Goal: Information Seeking & Learning: Learn about a topic

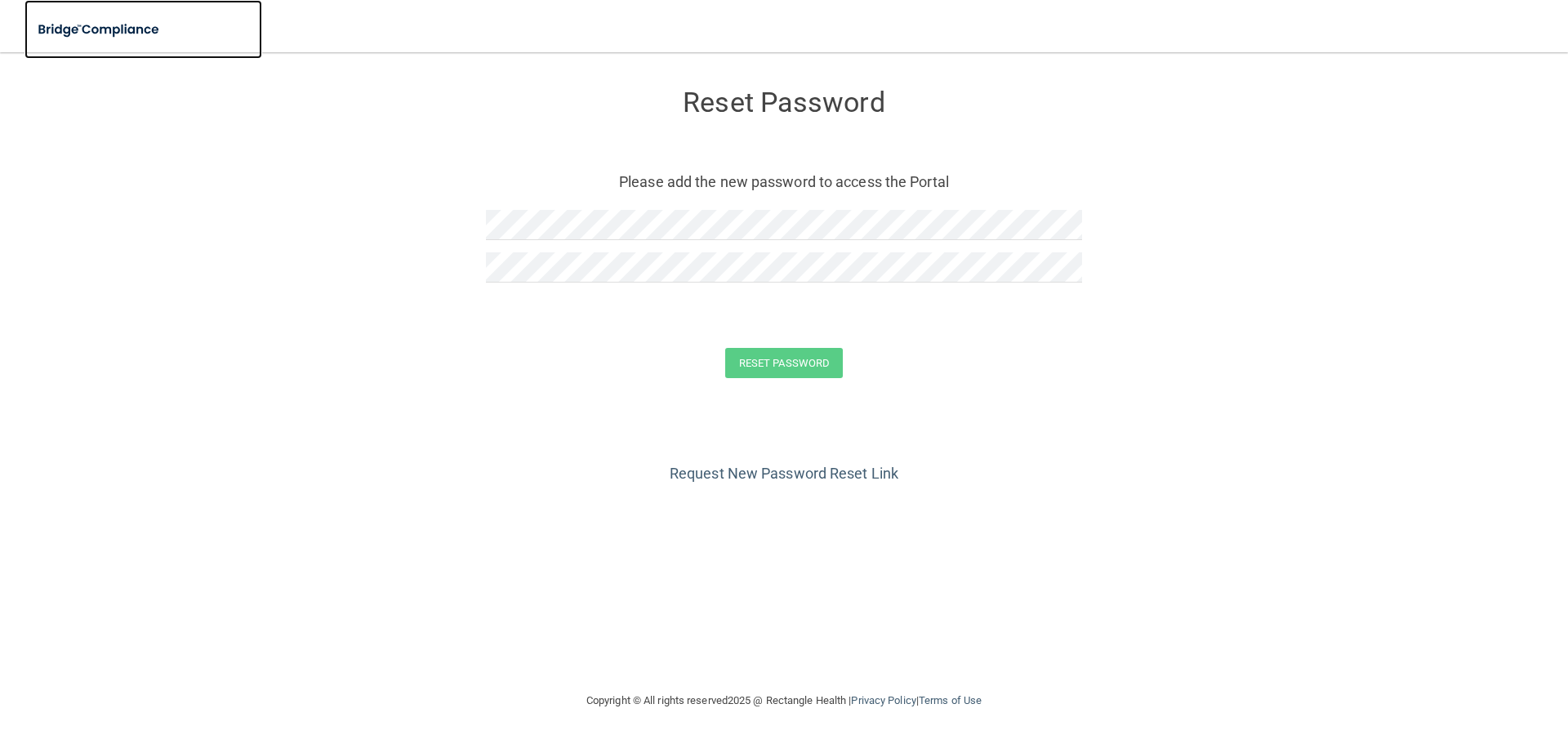
click at [106, 22] on img at bounding box center [99, 29] width 150 height 33
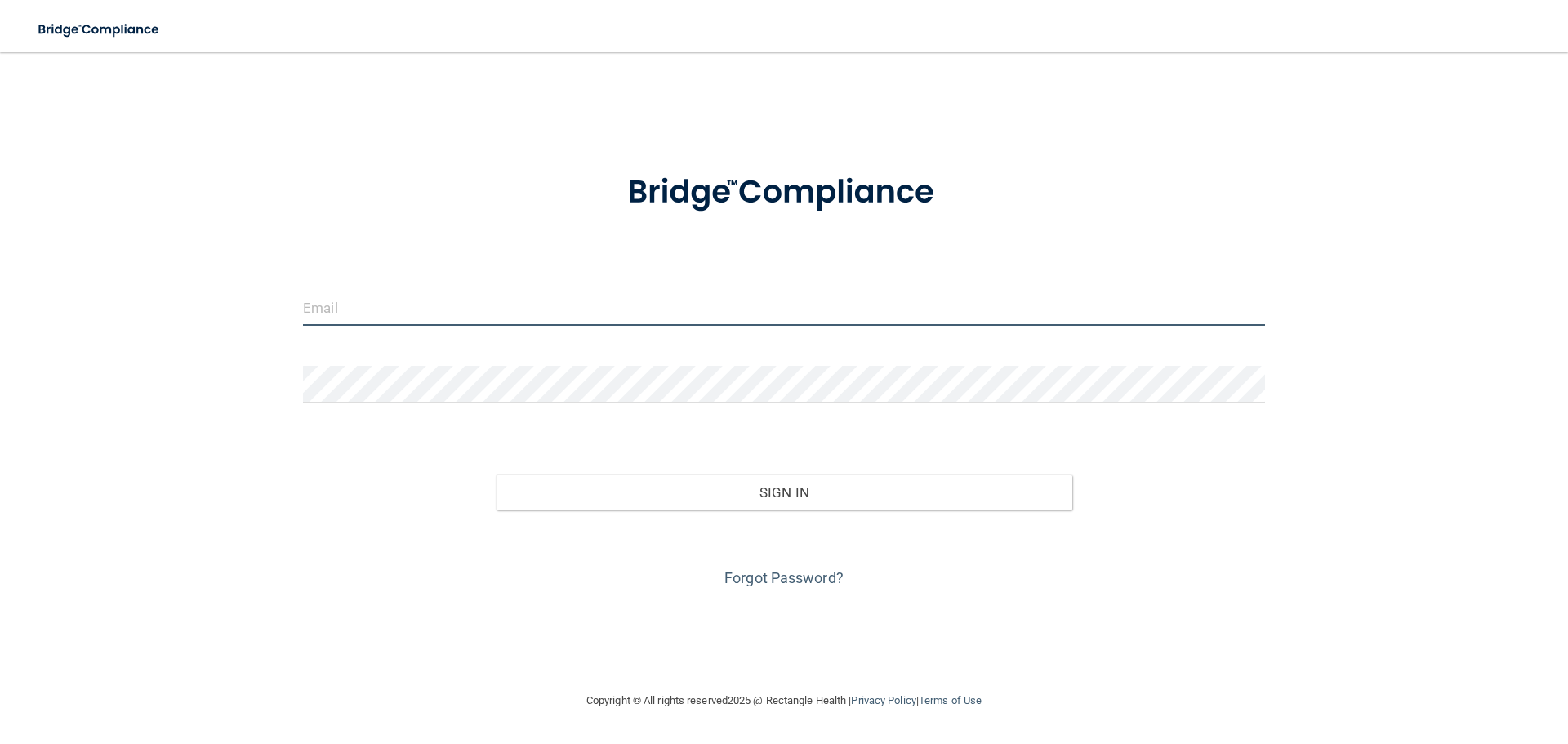
click at [383, 305] on input "email" at bounding box center [784, 307] width 962 height 36
type input "[EMAIL_ADDRESS][PERSON_NAME][DOMAIN_NAME]"
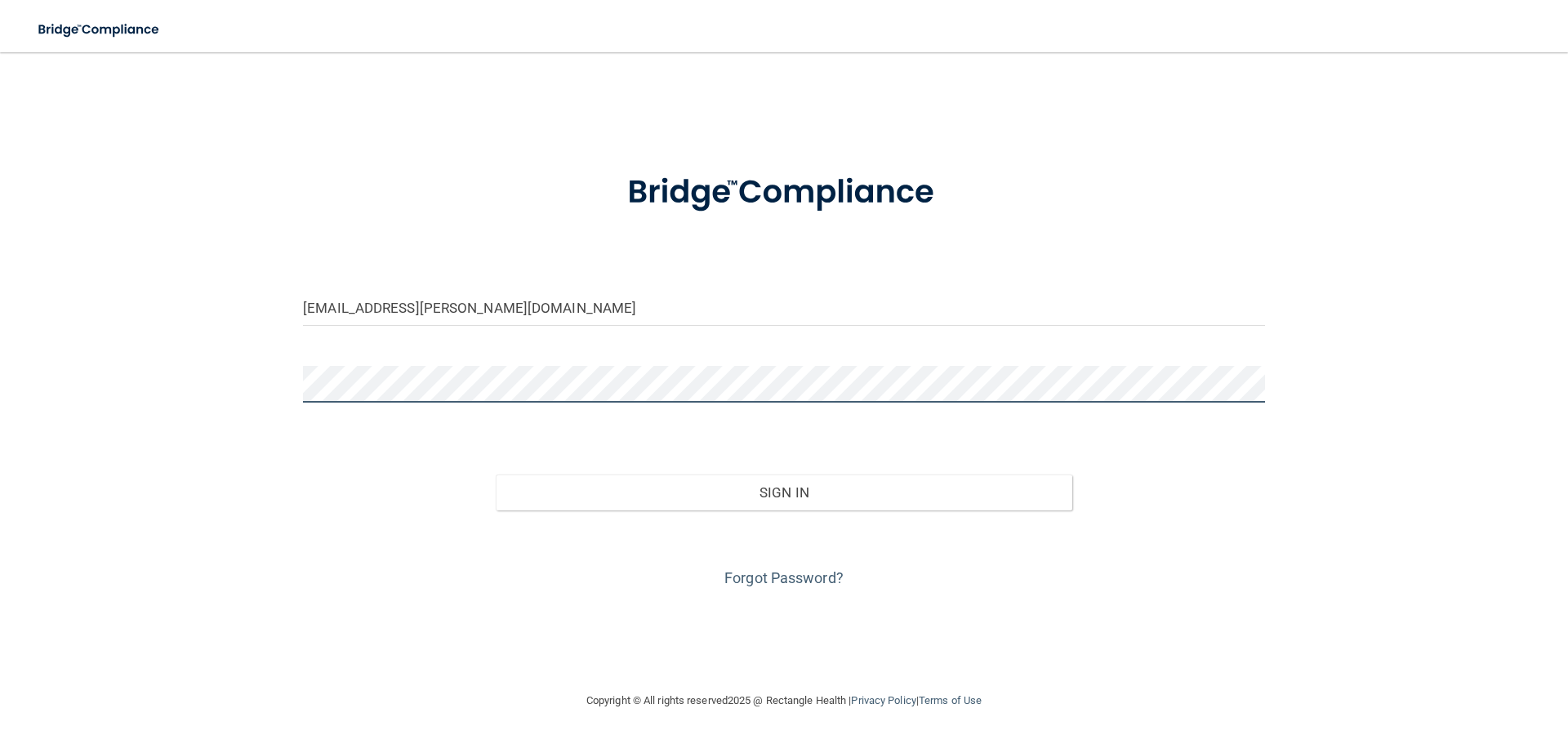
click at [495, 474] on button "Sign In" at bounding box center [784, 492] width 578 height 36
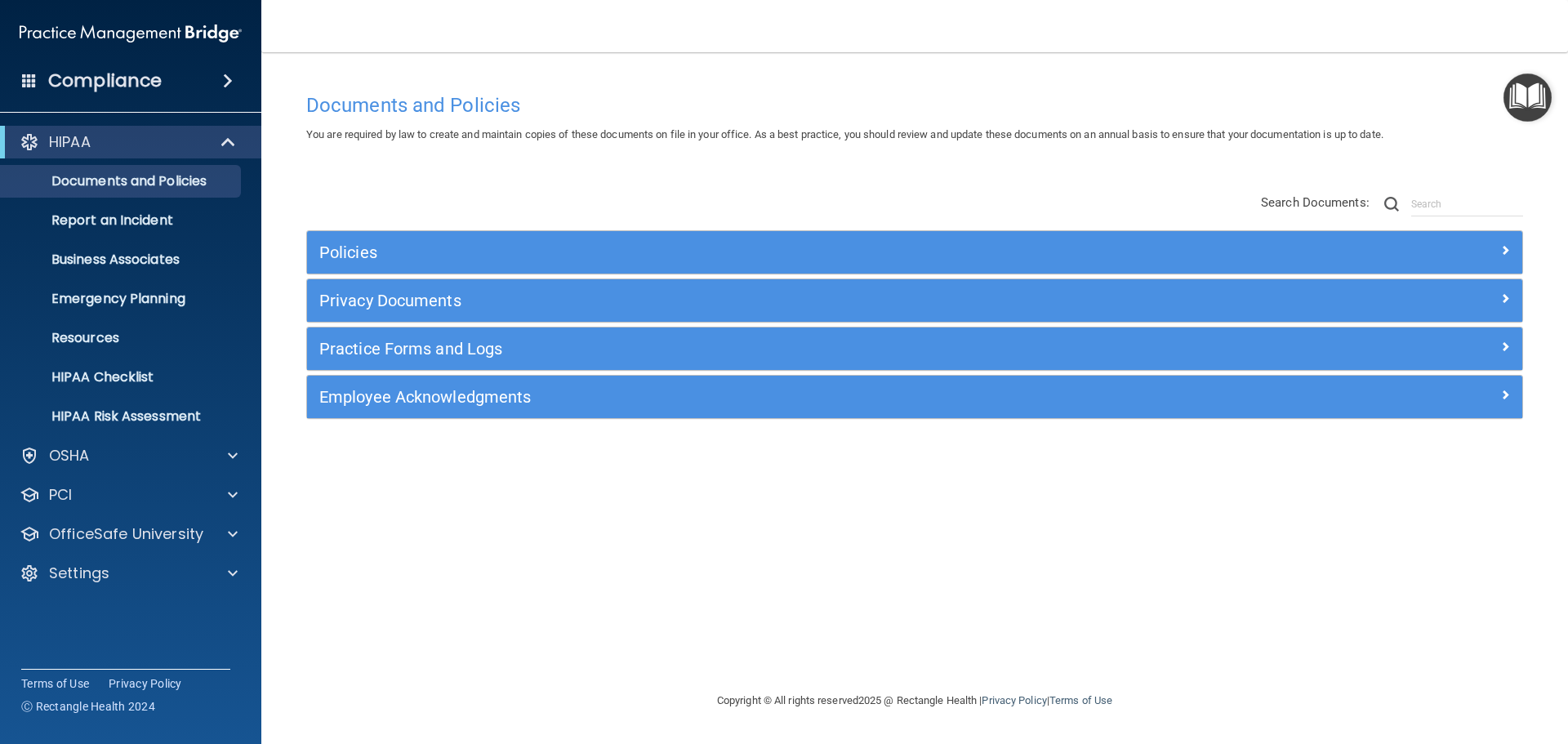
click at [98, 90] on h4 "Compliance" at bounding box center [105, 80] width 114 height 23
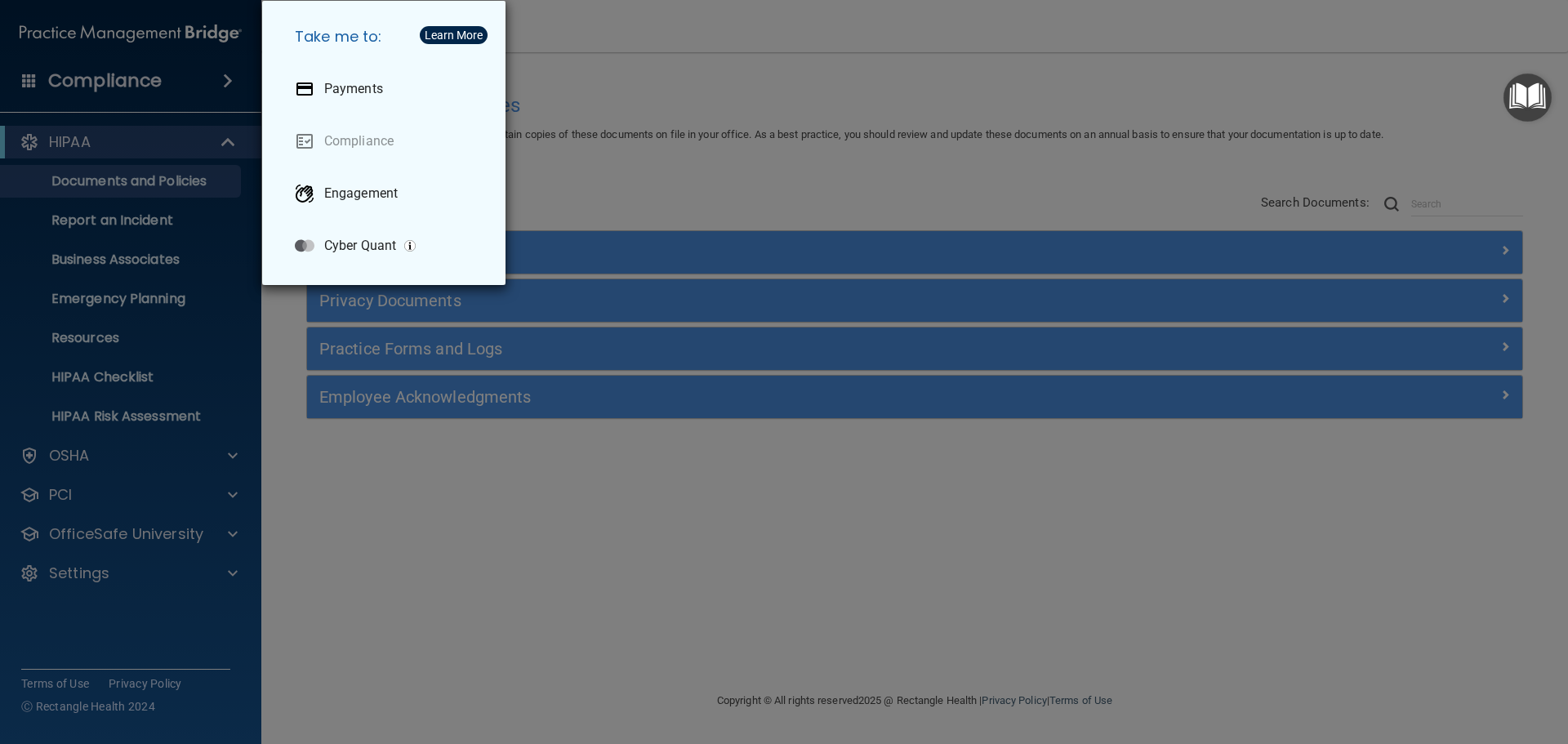
click at [666, 146] on div "Take me to: Payments Compliance Engagement Cyber Quant" at bounding box center [784, 372] width 1568 height 744
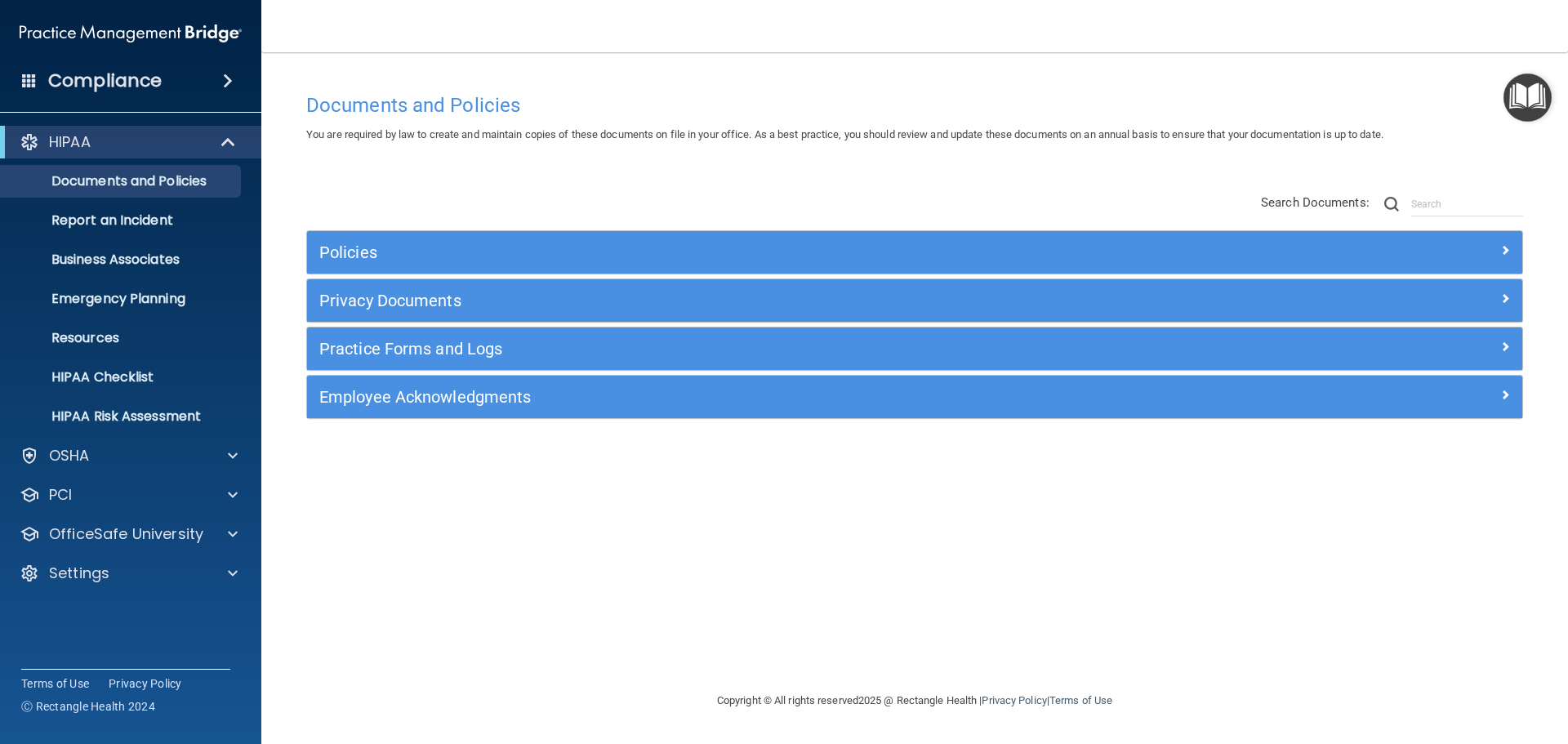
click at [1534, 96] on img "Open Resource Center" at bounding box center [1527, 97] width 48 height 48
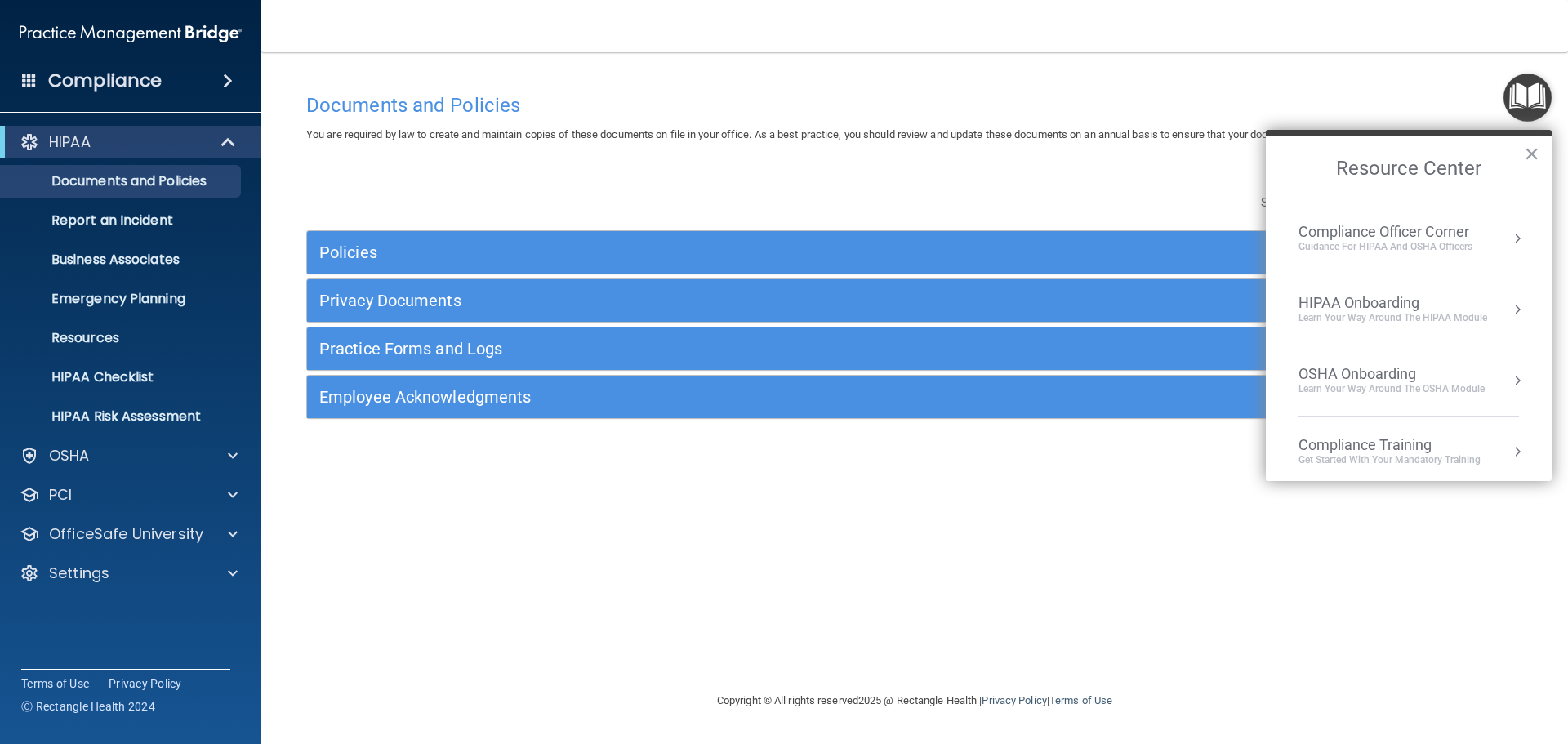
click at [995, 158] on div "Documents and Policies You are required by law to create and maintain copies of…" at bounding box center [915, 388] width 1241 height 606
click at [822, 237] on div "Policies" at bounding box center [914, 252] width 1215 height 42
click at [1536, 146] on button "×" at bounding box center [1532, 153] width 16 height 26
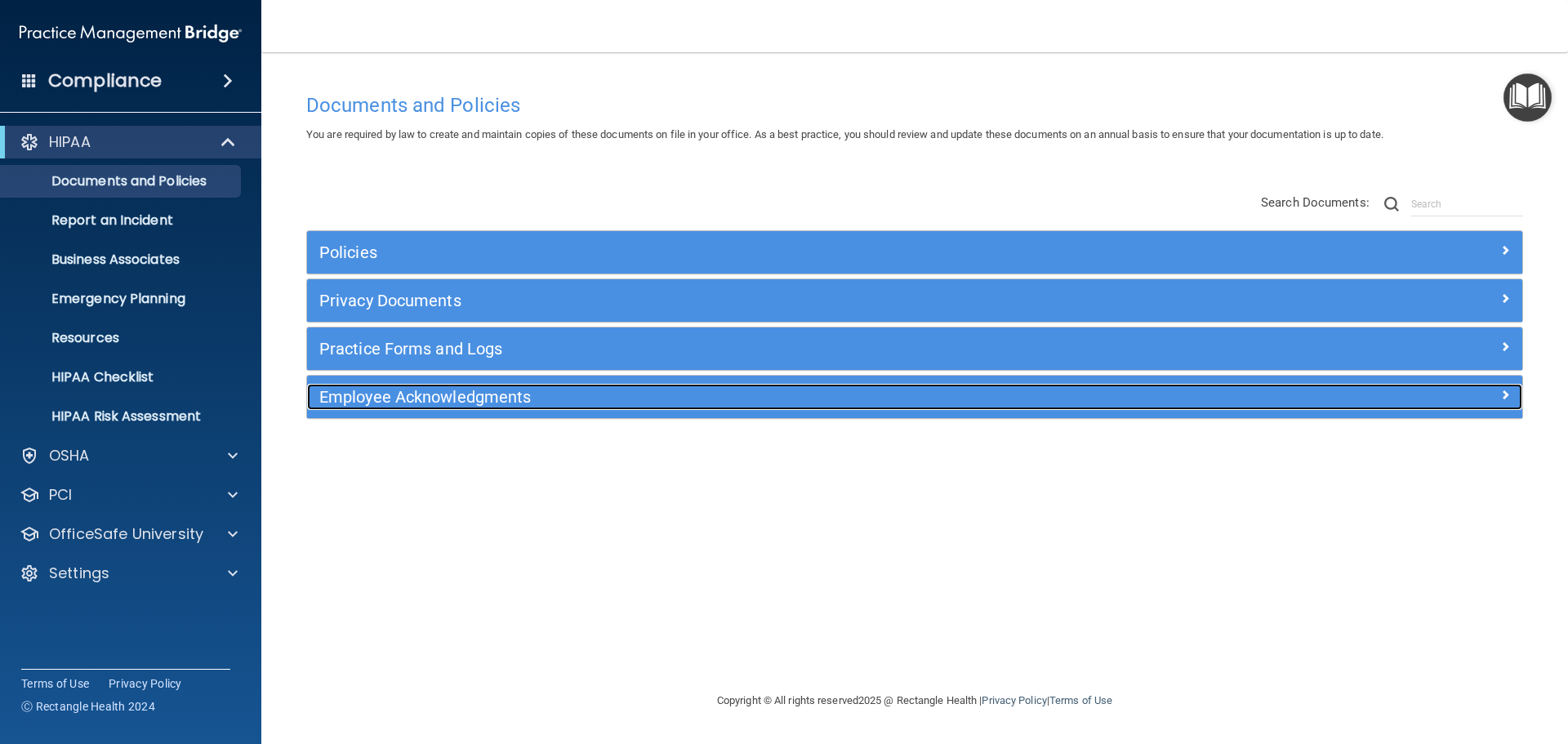
click at [411, 399] on h5 "Employee Acknowledgments" at bounding box center [763, 397] width 886 height 18
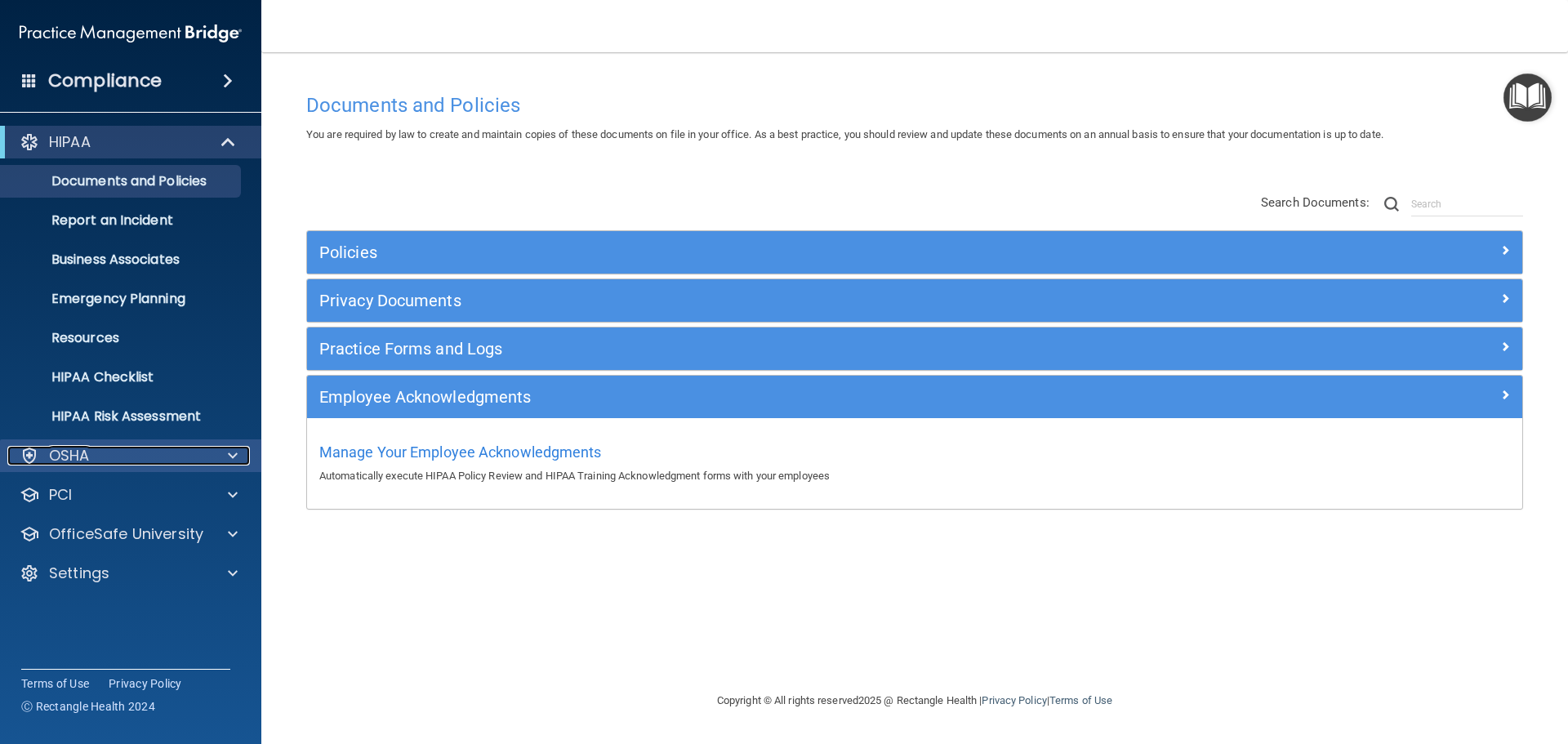
click at [209, 459] on div "OSHA" at bounding box center [127, 456] width 242 height 20
click at [210, 459] on div at bounding box center [230, 456] width 41 height 20
click at [99, 467] on div "OSHA" at bounding box center [130, 455] width 262 height 32
click at [194, 17] on img at bounding box center [130, 32] width 222 height 32
click at [222, 73] on div "Compliance" at bounding box center [130, 80] width 261 height 36
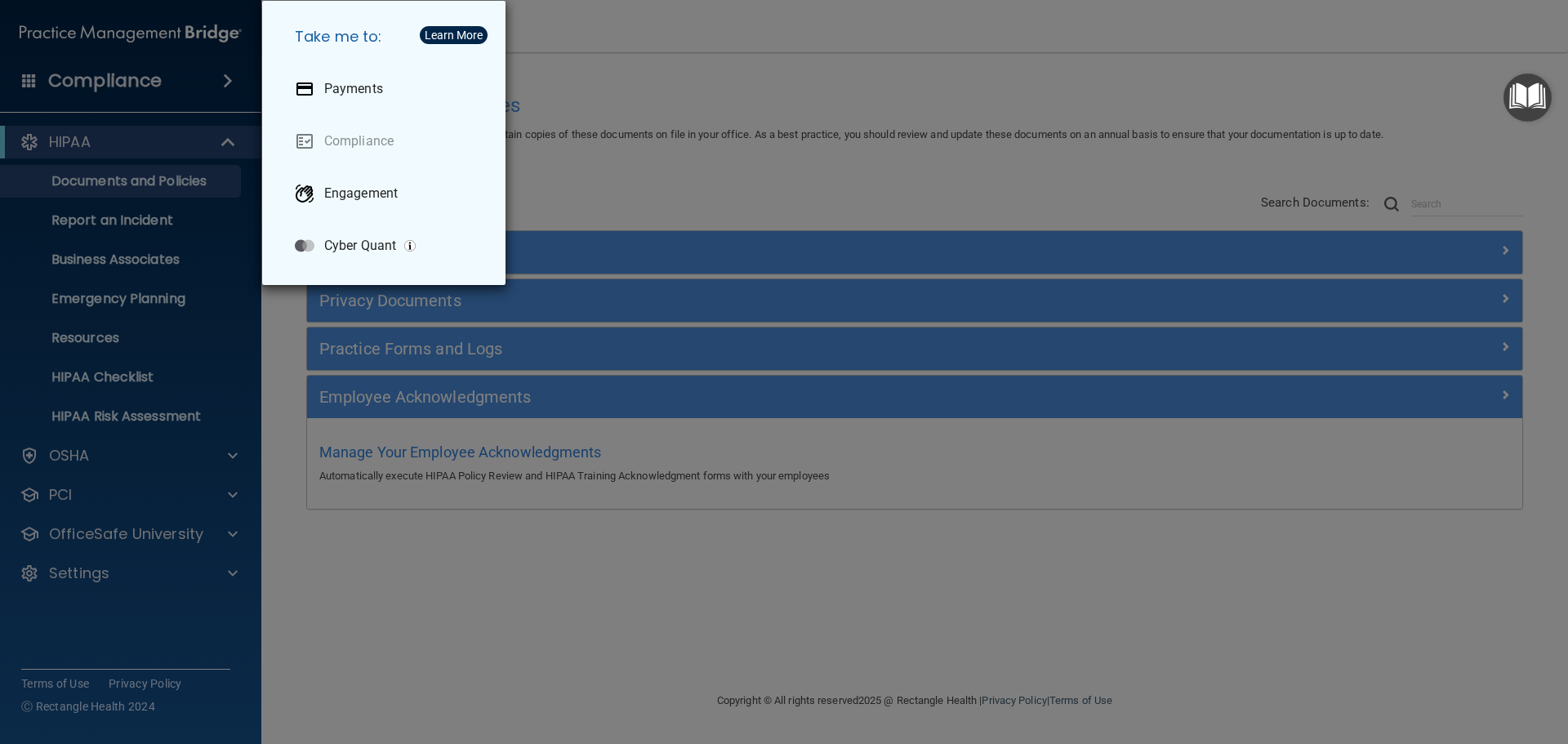
click at [159, 133] on div "Take me to: Payments Compliance Engagement Cyber Quant" at bounding box center [784, 372] width 1568 height 744
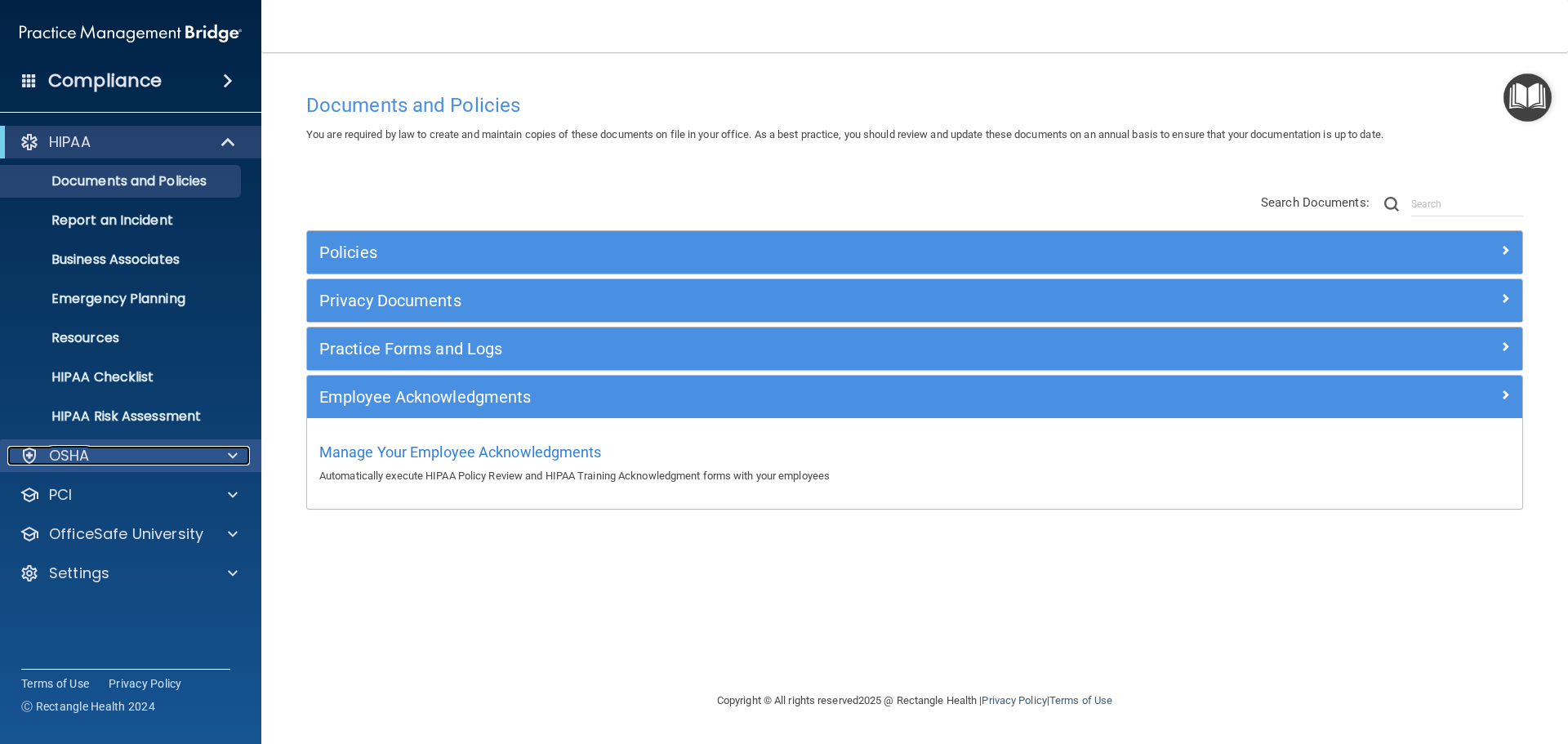
click at [96, 451] on div "OSHA" at bounding box center [108, 456] width 203 height 20
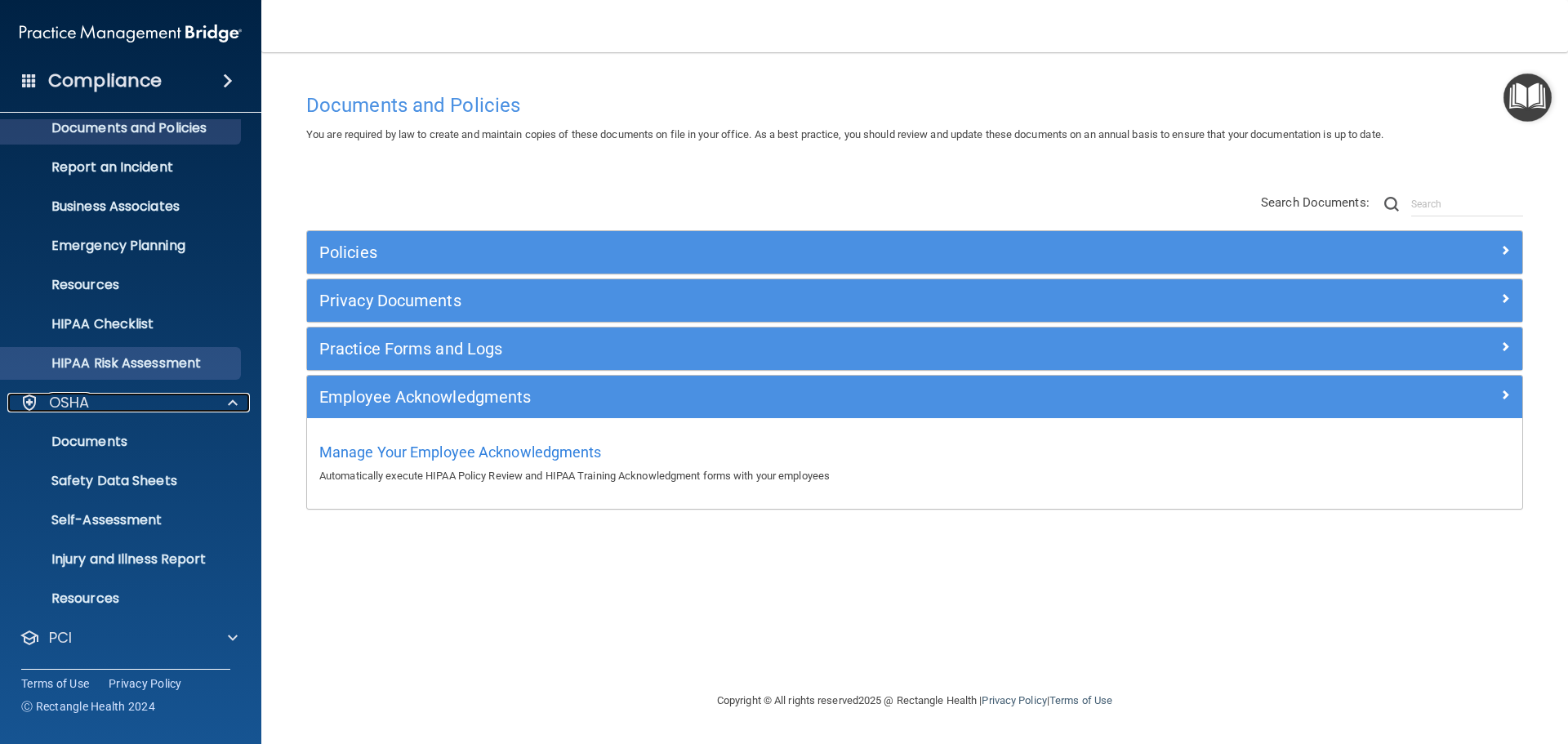
scroll to position [129, 0]
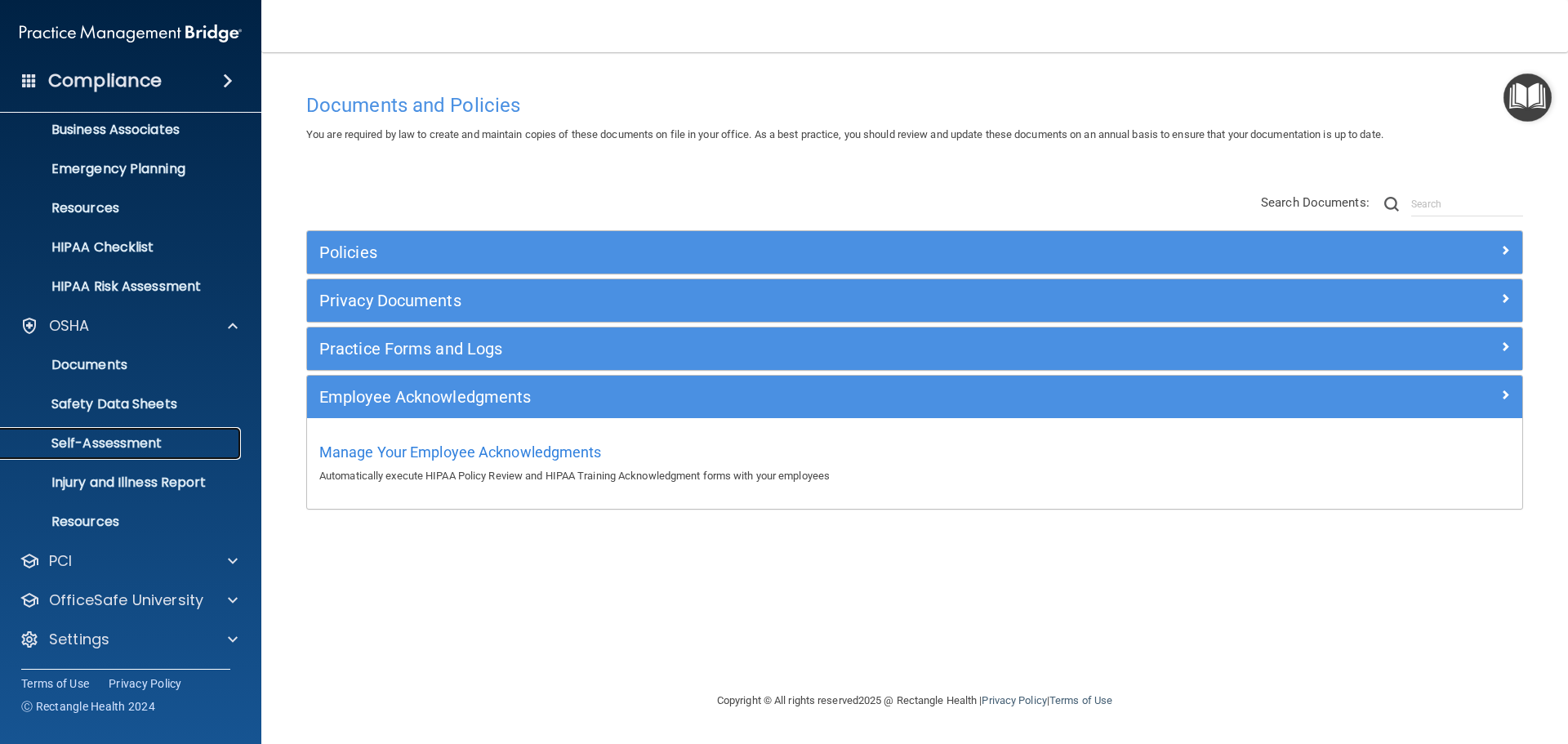
click at [134, 436] on p "Self-Assessment" at bounding box center [122, 443] width 223 height 17
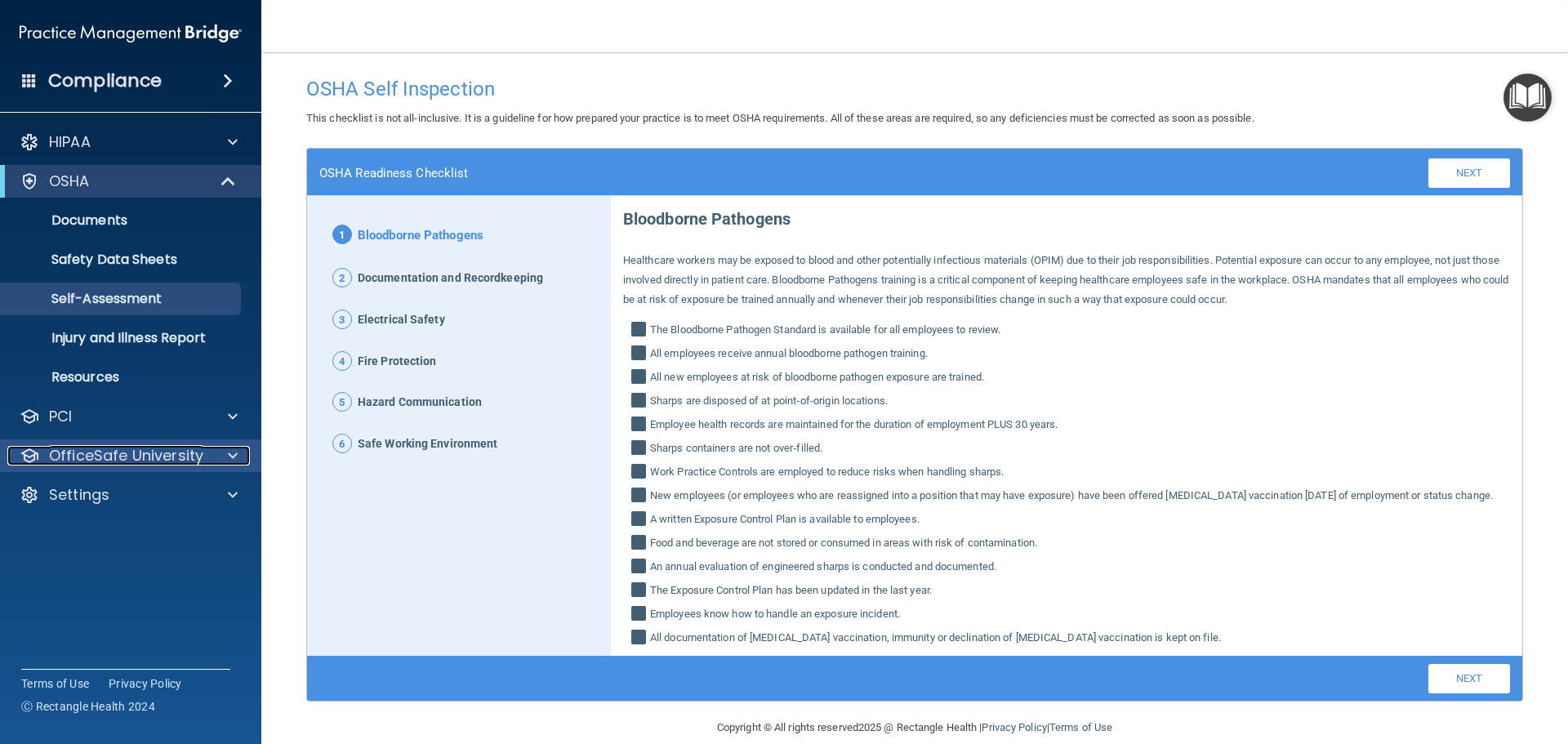
click at [173, 448] on p "OfficeSafe University" at bounding box center [126, 456] width 154 height 20
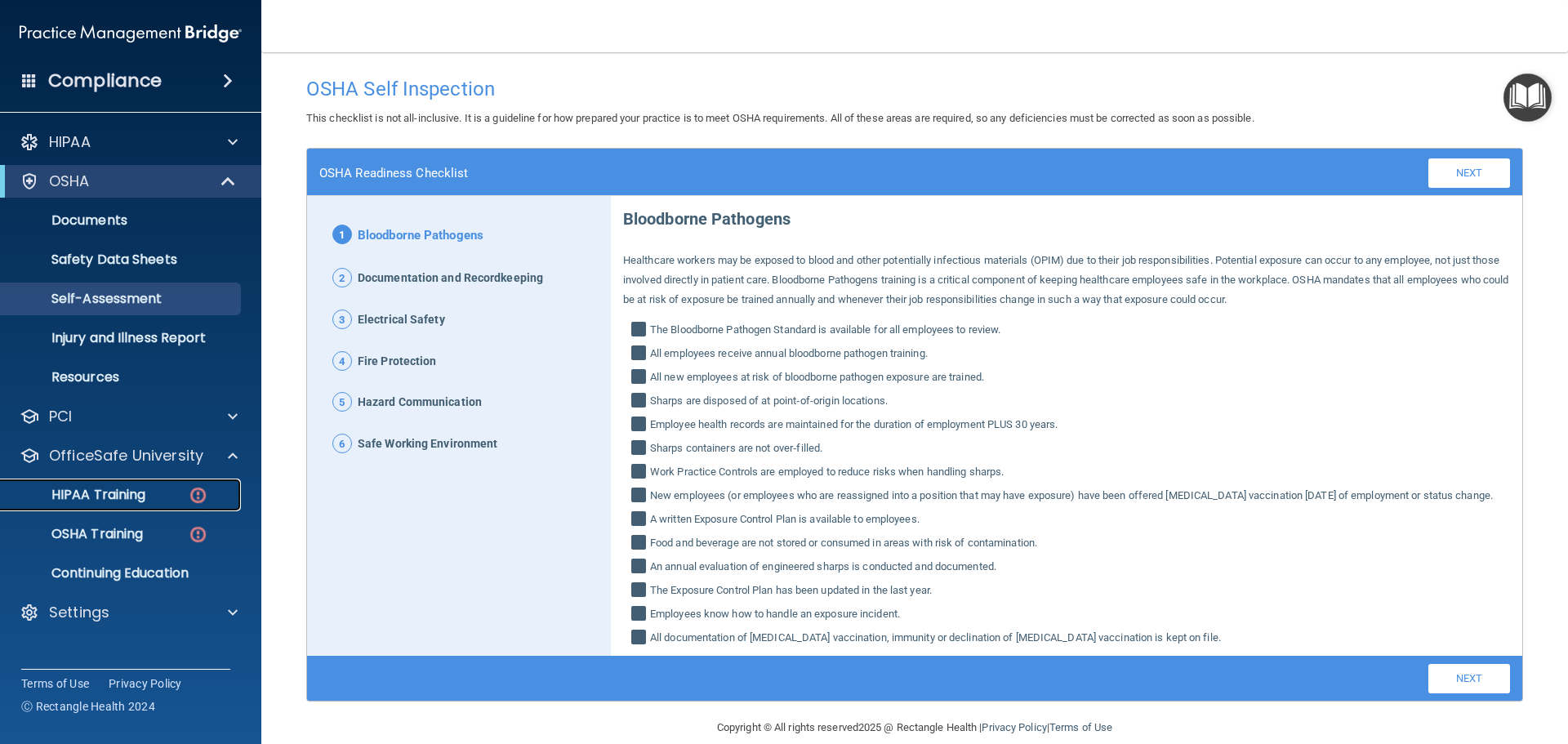
click at [102, 496] on p "HIPAA Training" at bounding box center [77, 494] width 134 height 17
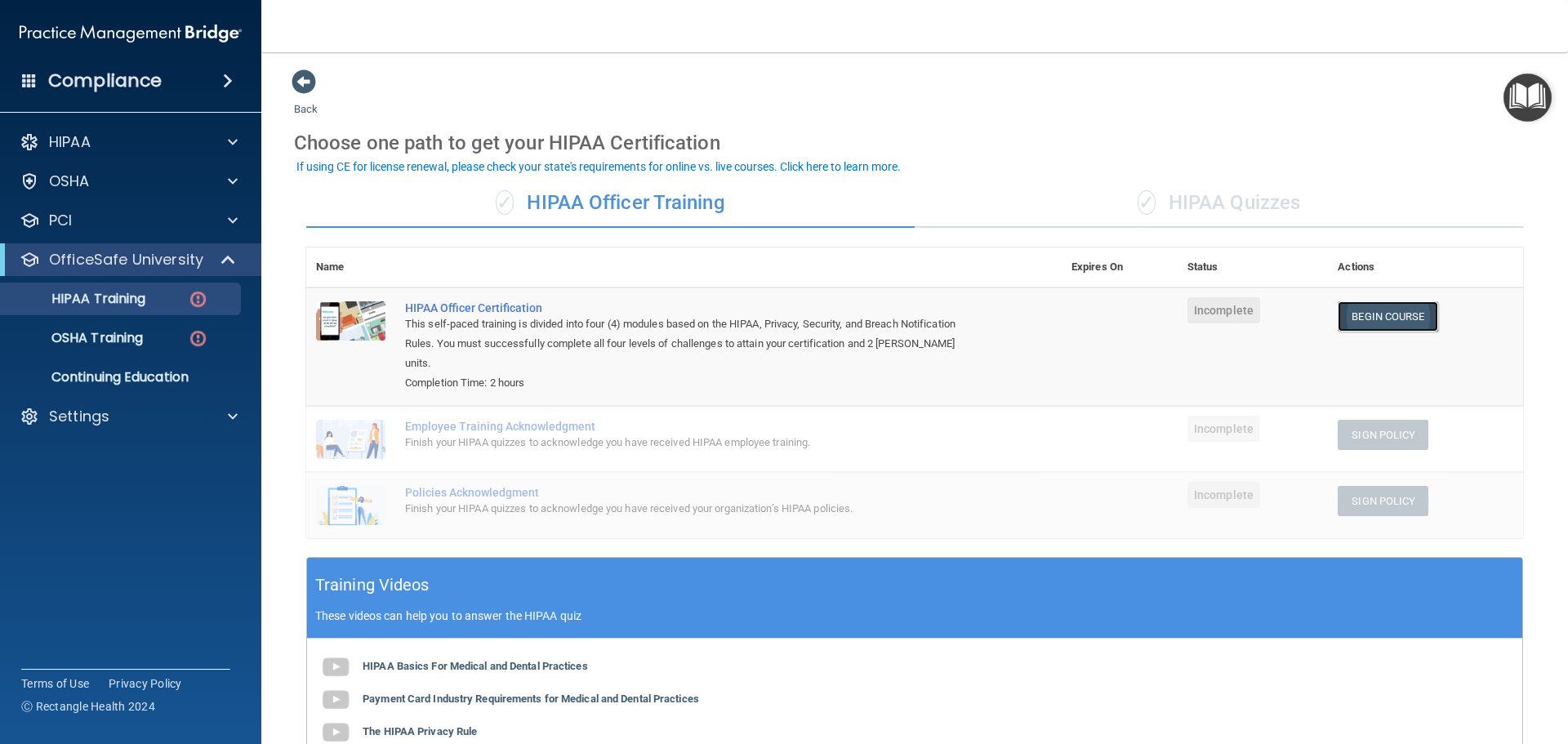
click at [1377, 322] on link "Begin Course" at bounding box center [1388, 316] width 100 height 30
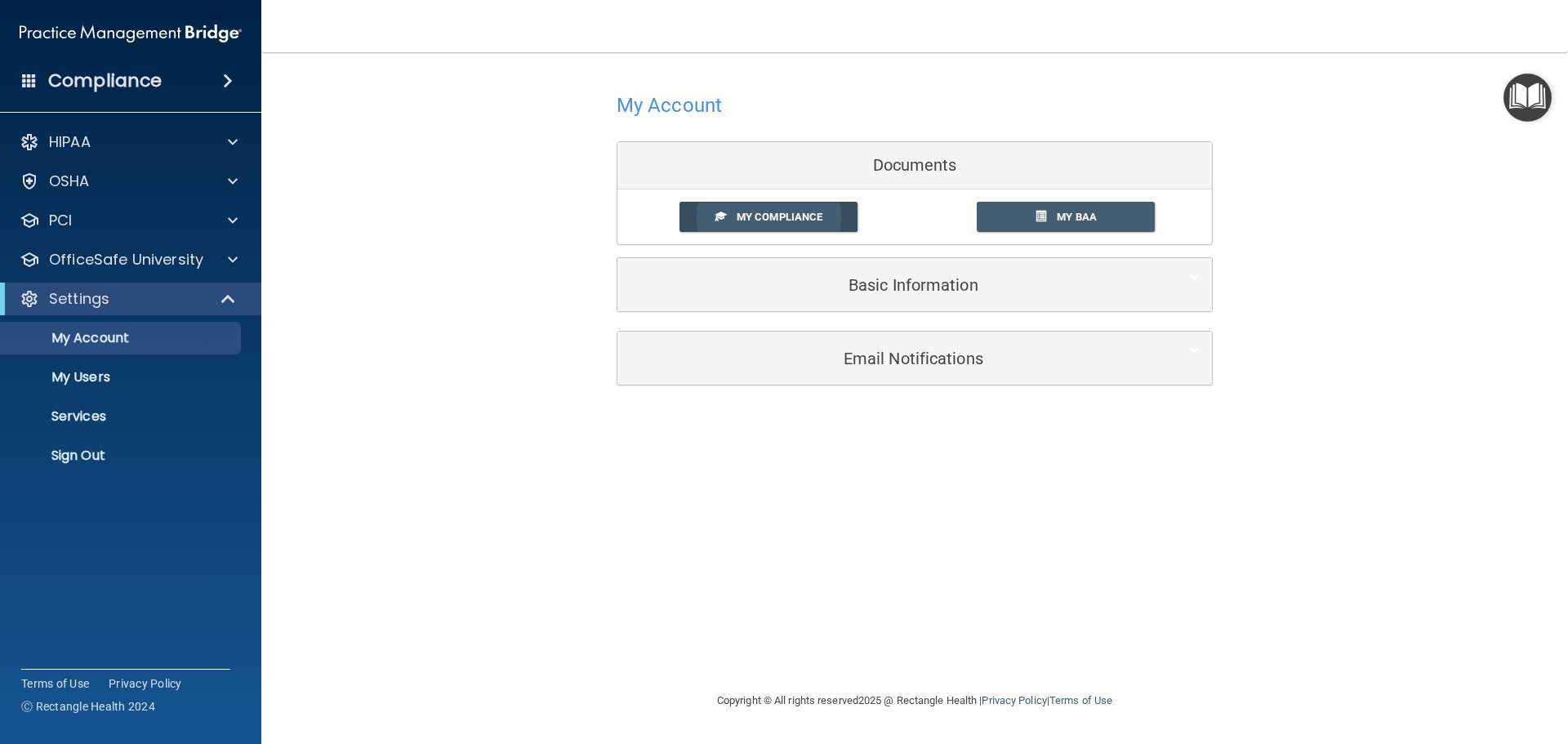
click at [799, 217] on span "My Compliance" at bounding box center [779, 217] width 85 height 12
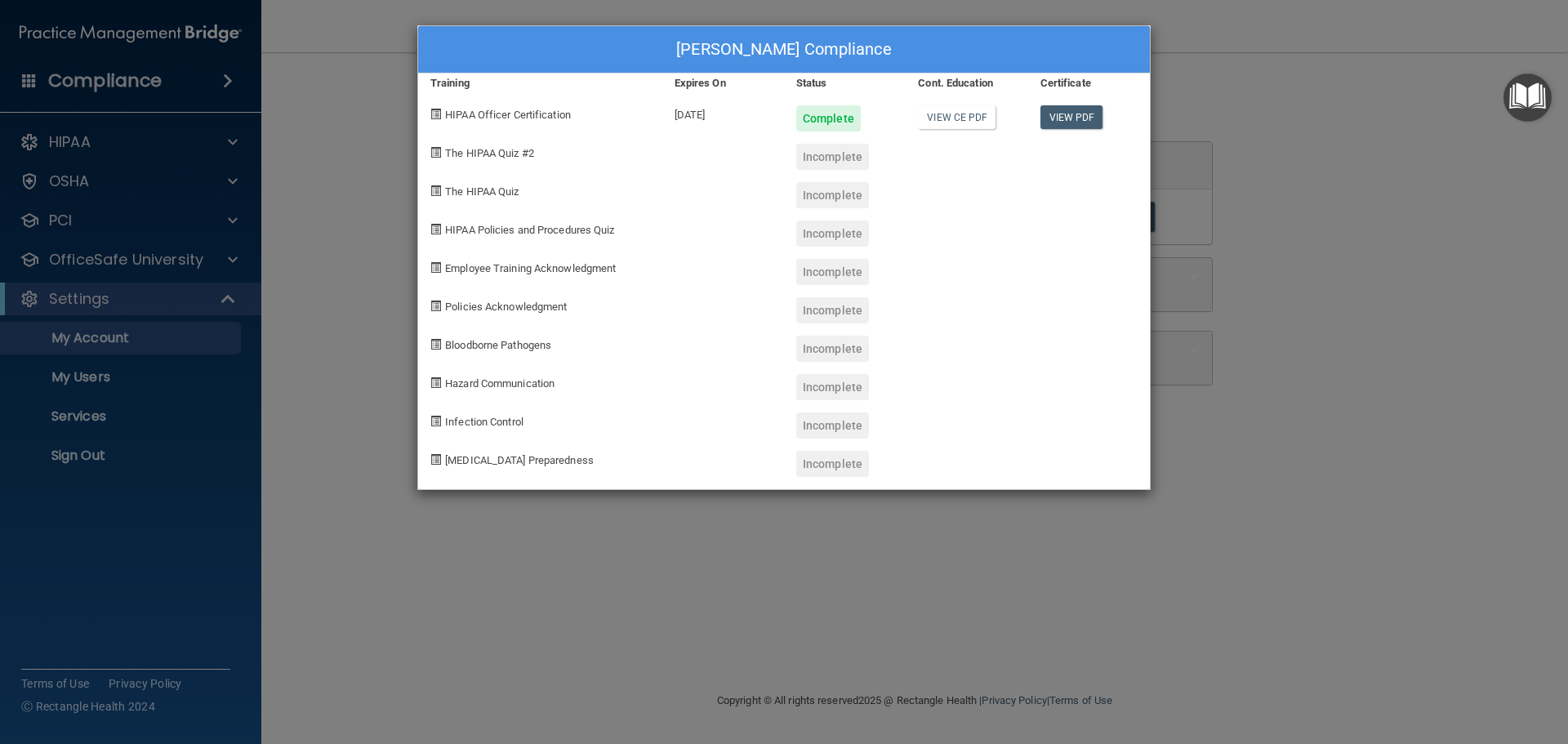
click at [1292, 134] on div "Savannah Estes's Compliance Training Expires On Status Cont. Education Certific…" at bounding box center [784, 372] width 1568 height 744
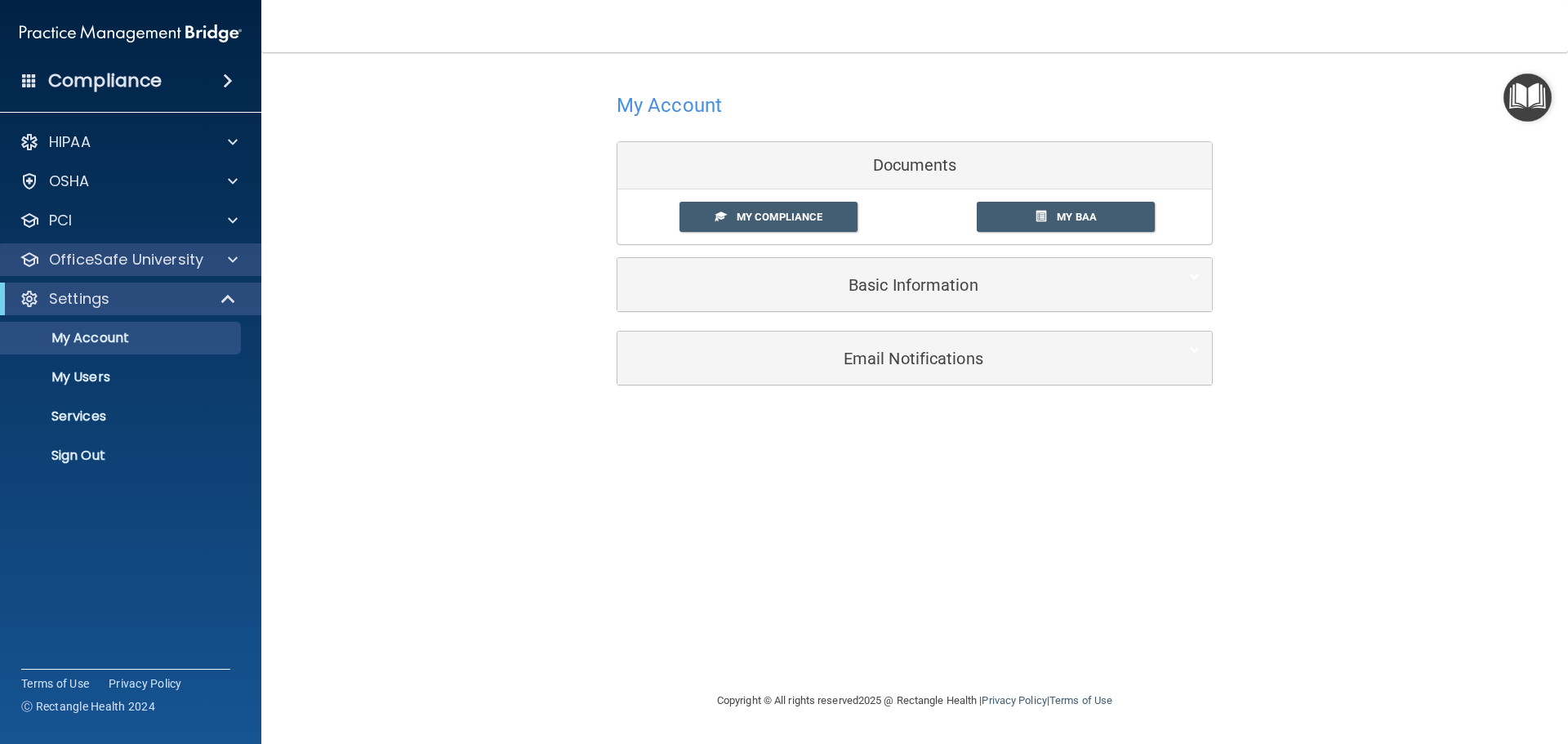
click at [119, 247] on div "OfficeSafe University" at bounding box center [130, 259] width 262 height 32
click at [226, 256] on div at bounding box center [230, 260] width 41 height 20
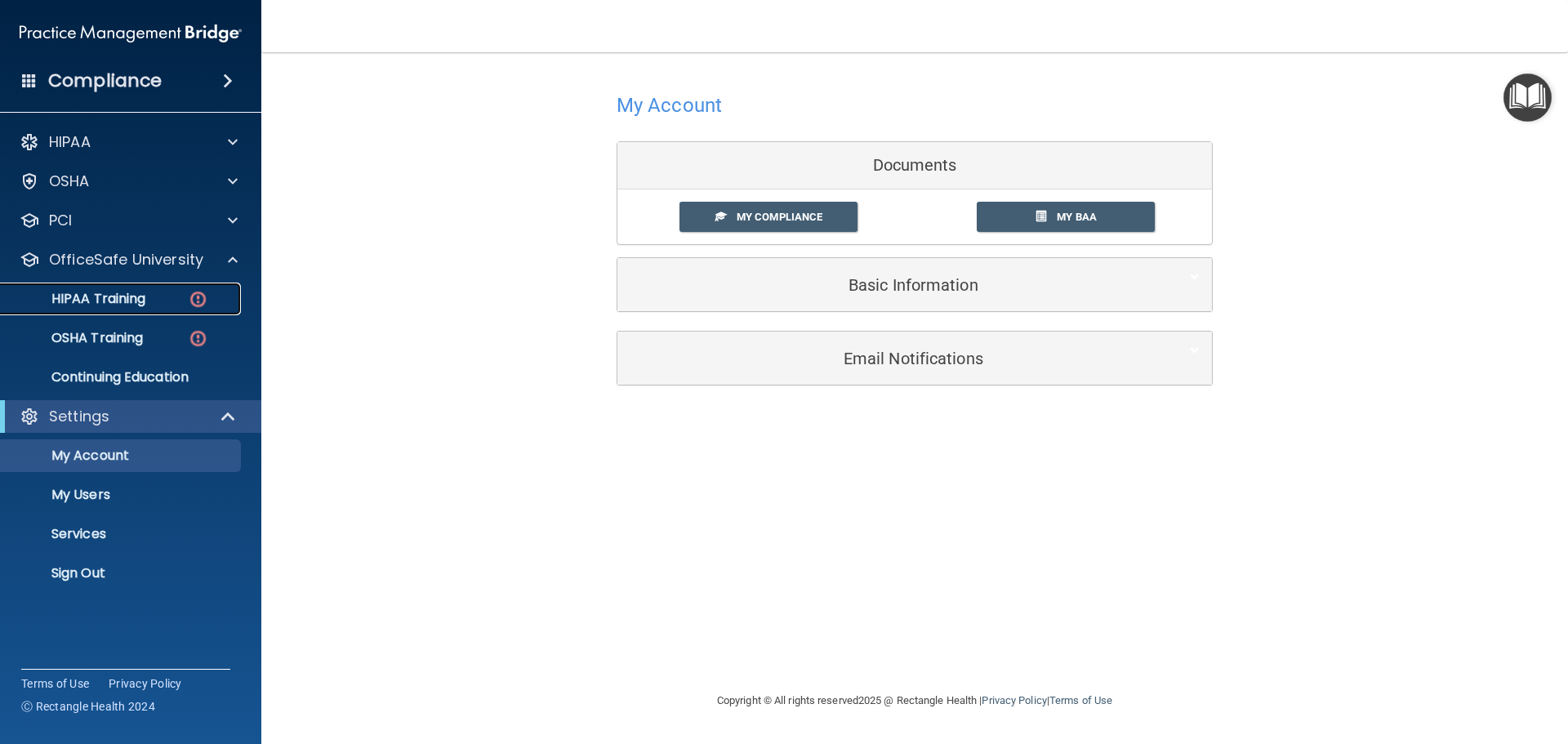
click at [164, 302] on div "HIPAA Training" at bounding box center [122, 298] width 223 height 17
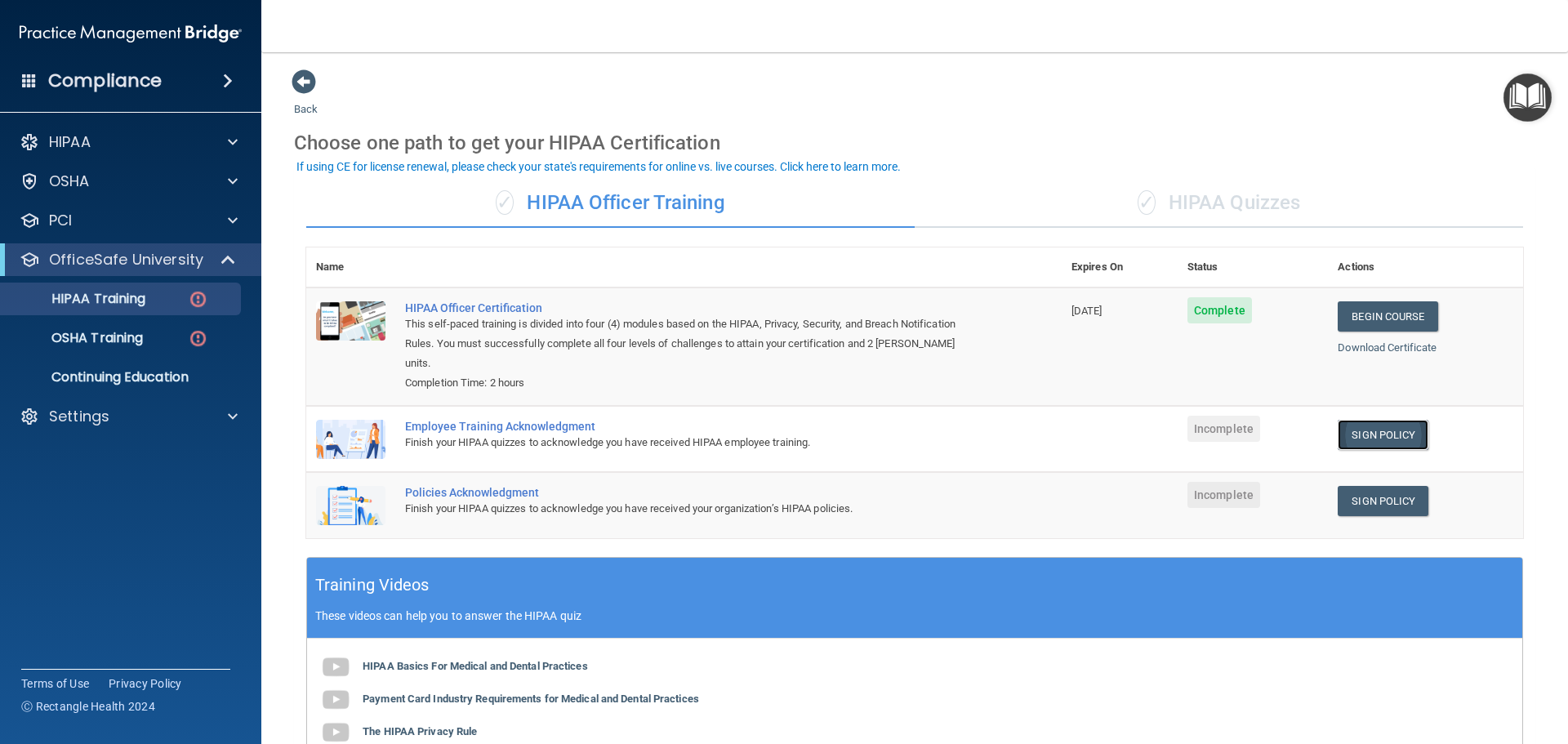
click at [1392, 420] on link "Sign Policy" at bounding box center [1383, 434] width 90 height 30
click at [1364, 489] on link "Sign Policy" at bounding box center [1383, 500] width 90 height 30
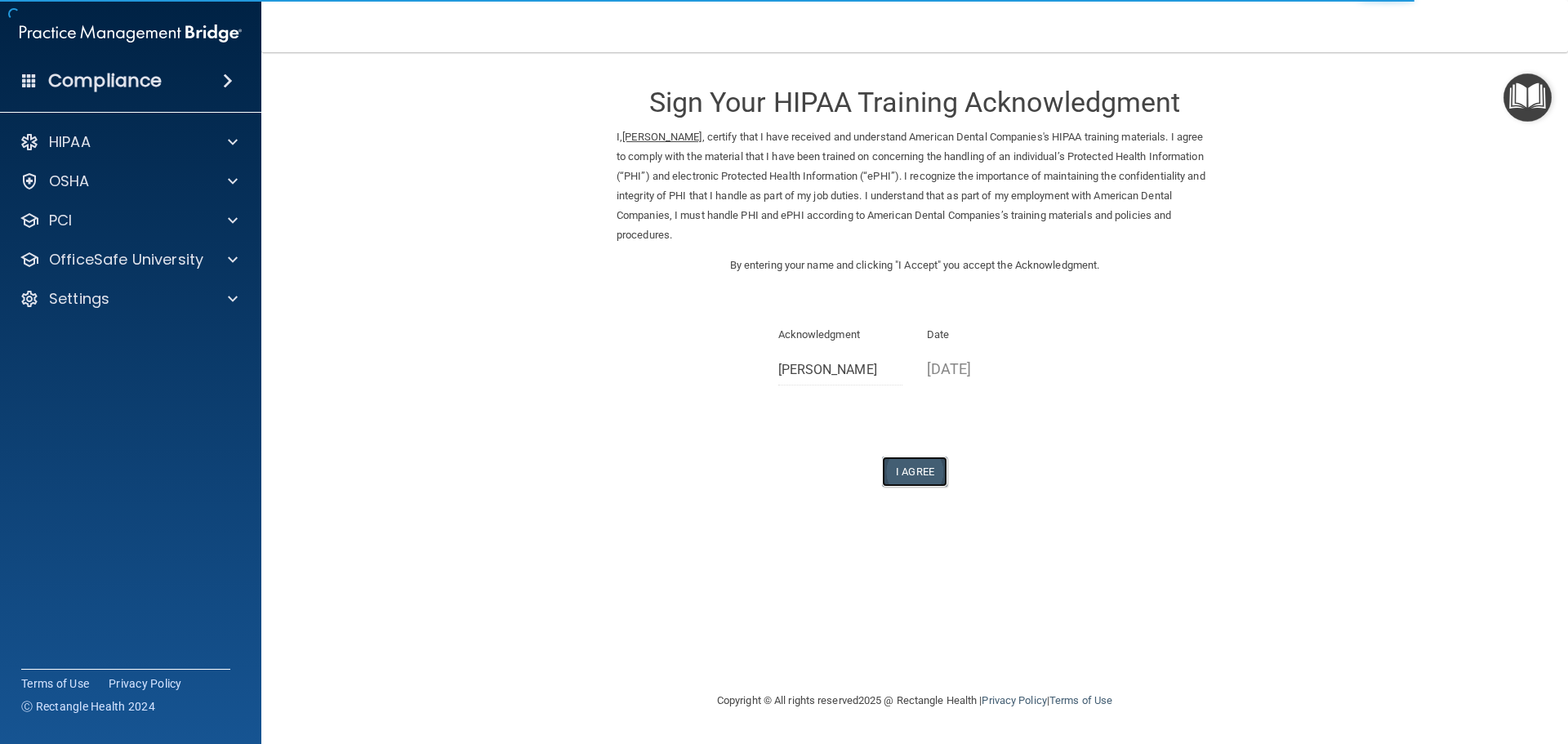
click at [915, 473] on button "I Agree" at bounding box center [914, 471] width 66 height 30
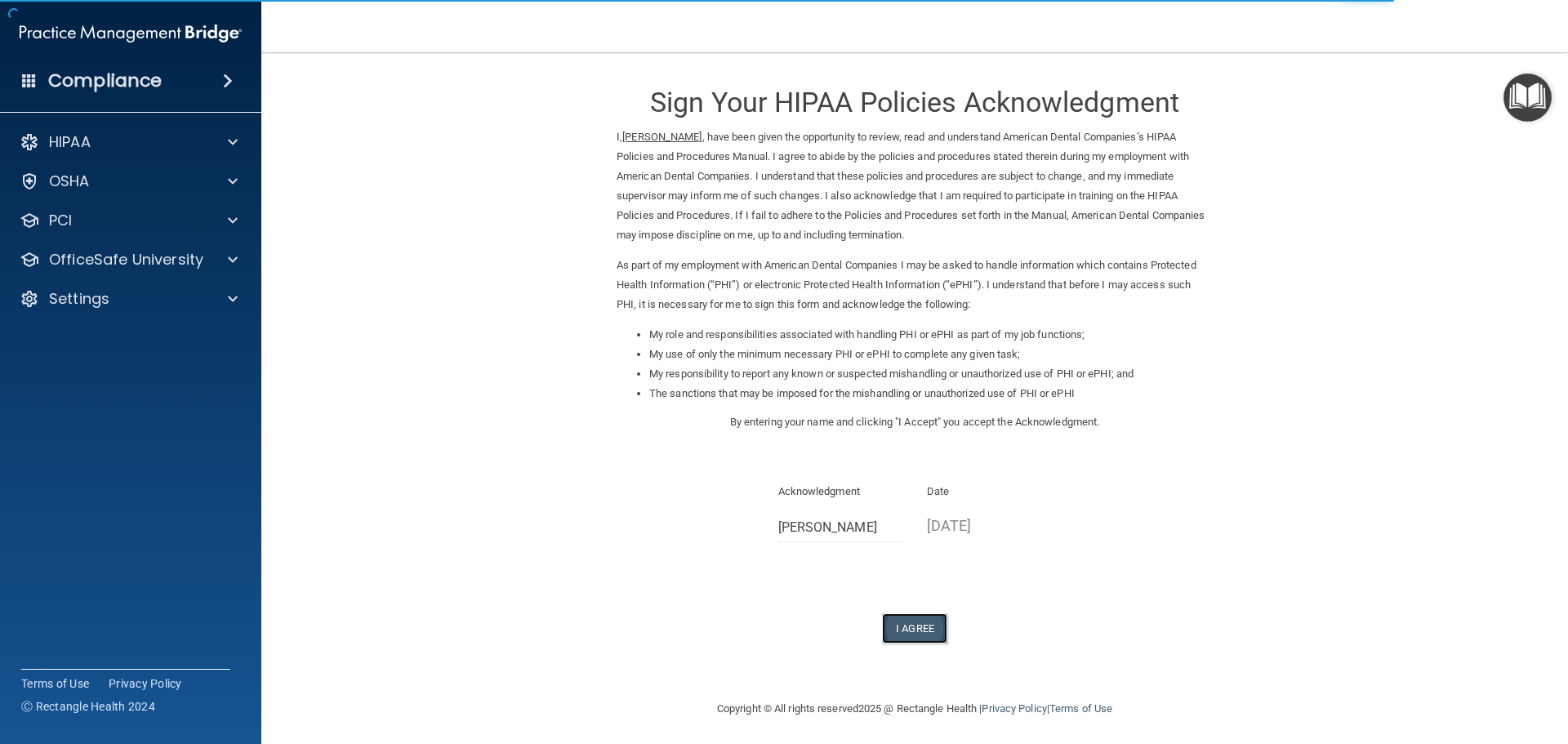
click at [919, 623] on button "I Agree" at bounding box center [914, 627] width 66 height 30
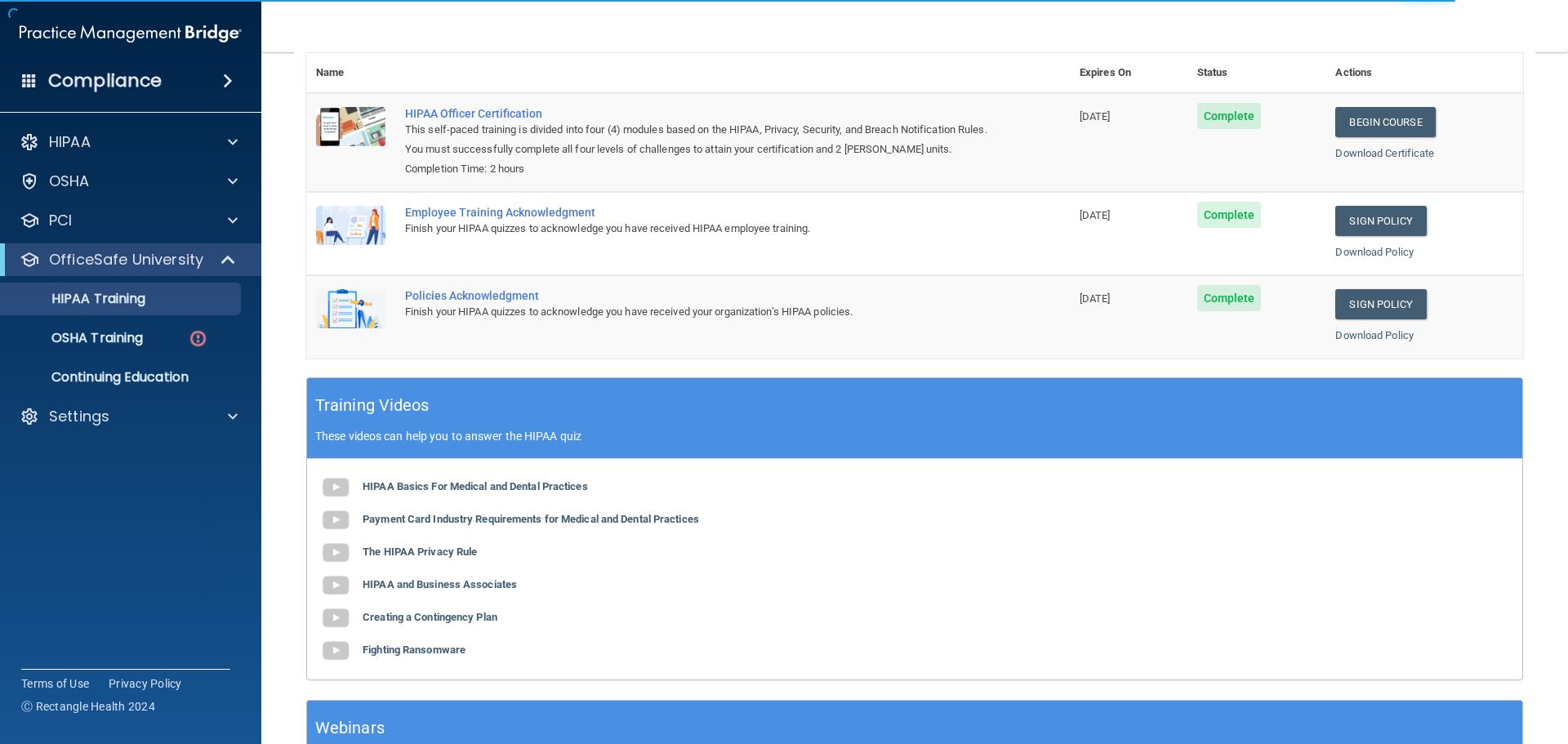
scroll to position [335, 0]
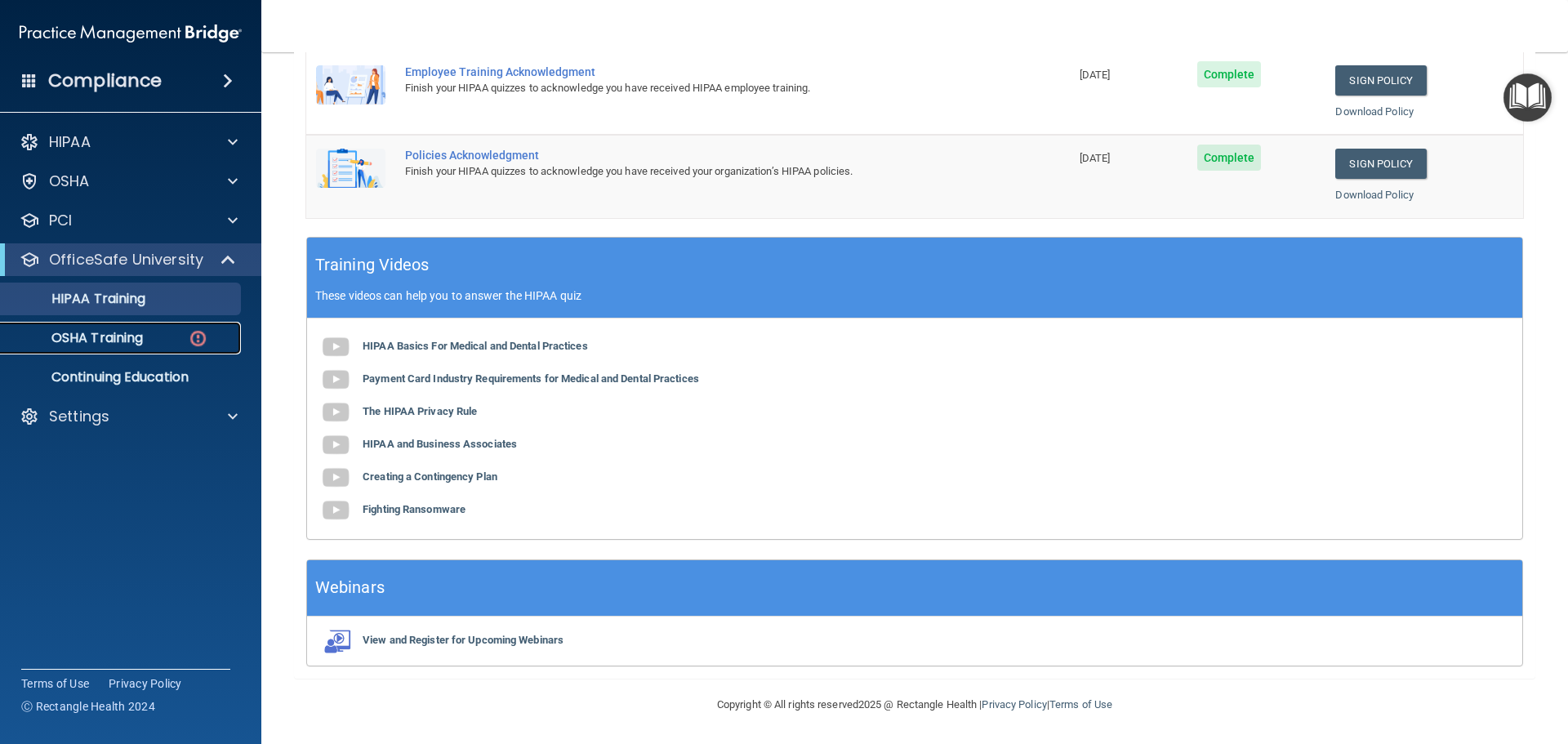
click at [88, 323] on link "OSHA Training" at bounding box center [112, 337] width 257 height 32
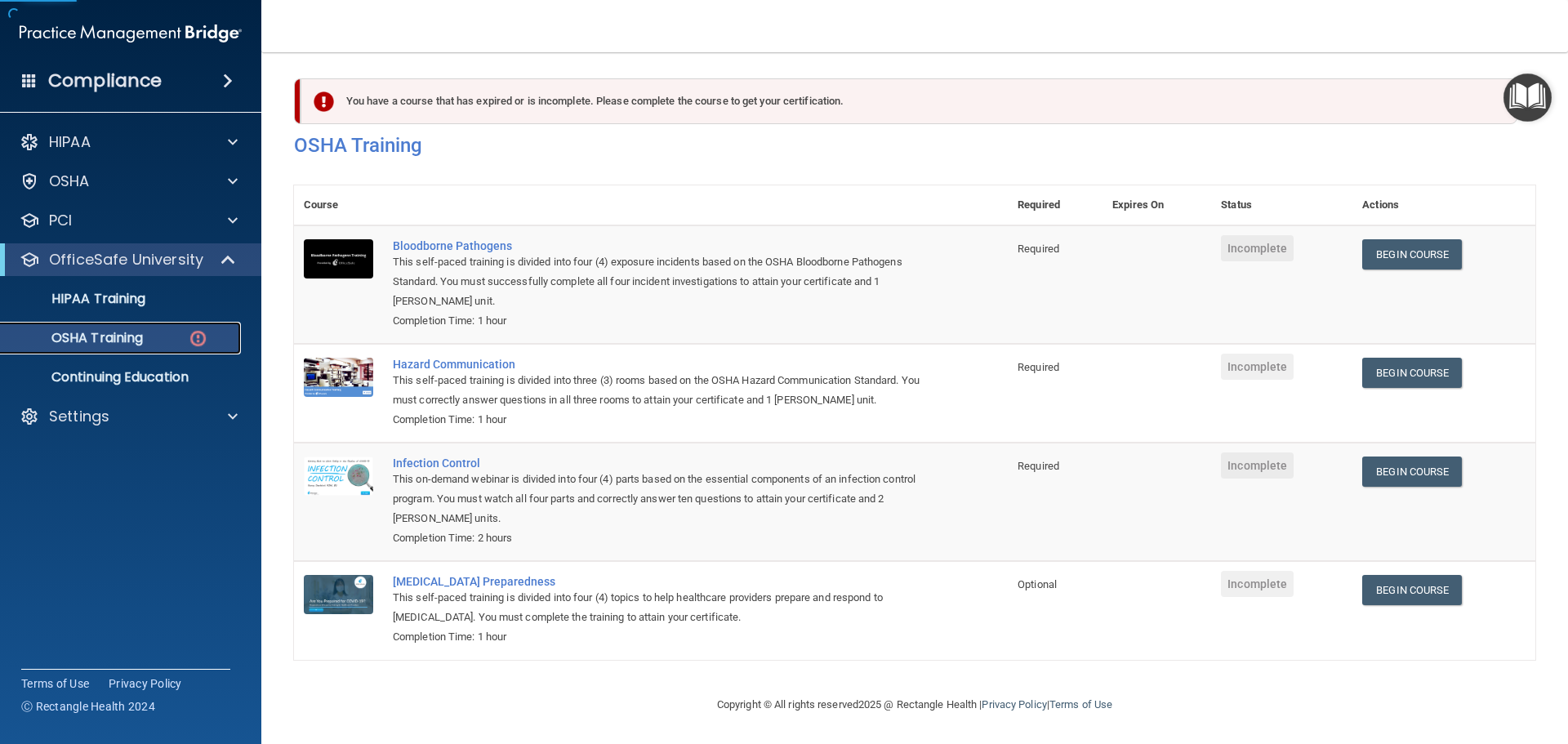
scroll to position [26, 0]
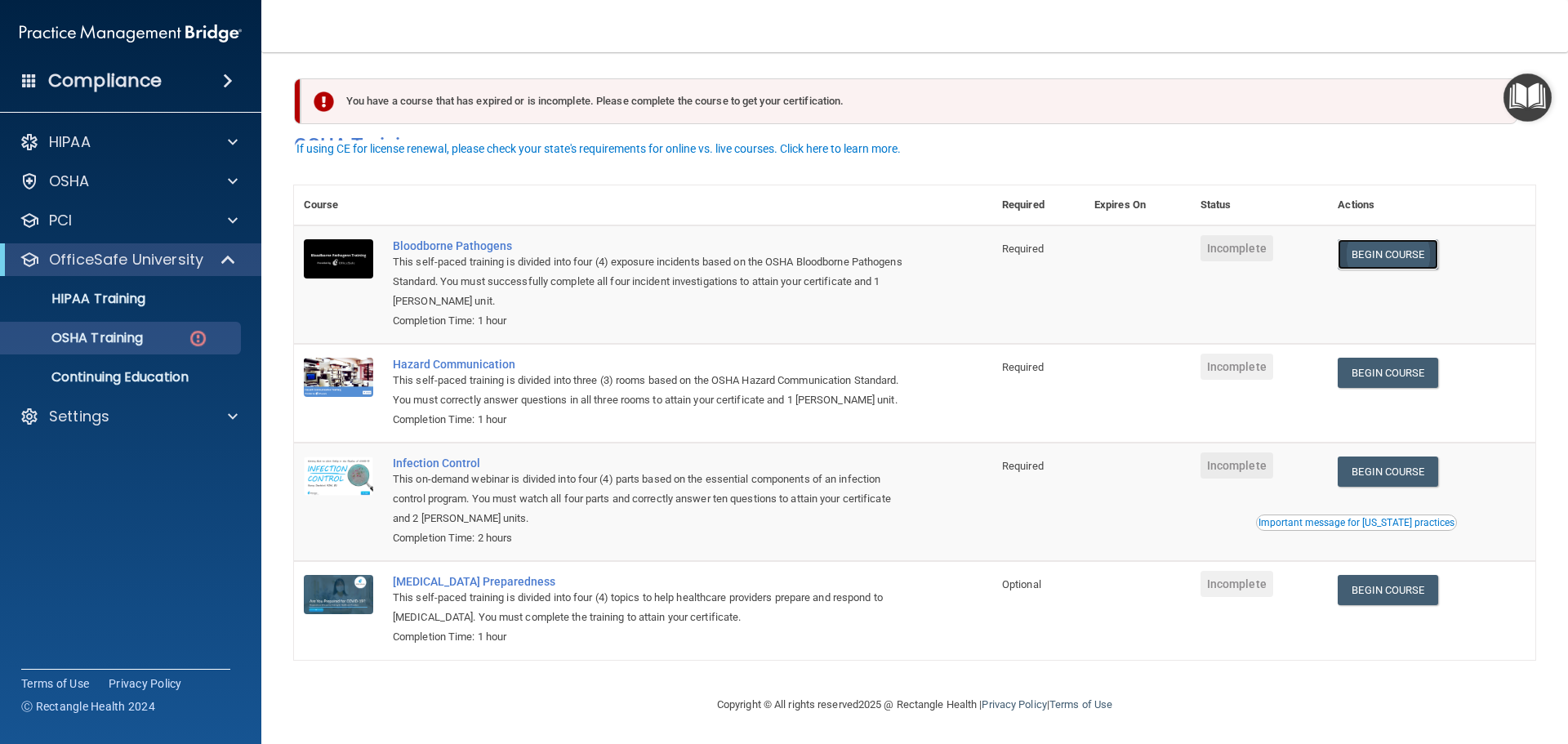
click at [1393, 239] on link "Begin Course" at bounding box center [1388, 254] width 100 height 30
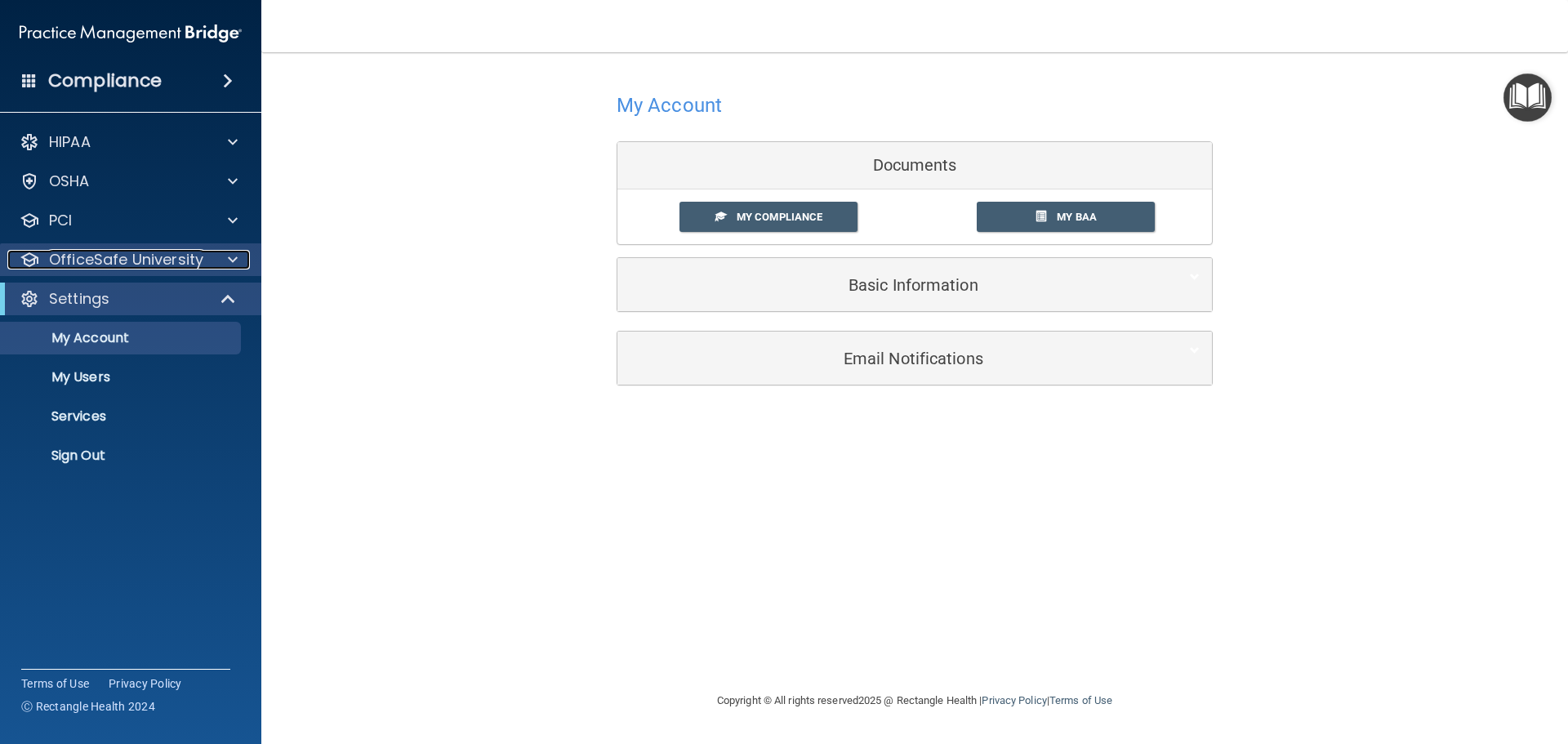
click at [225, 266] on div at bounding box center [230, 260] width 41 height 20
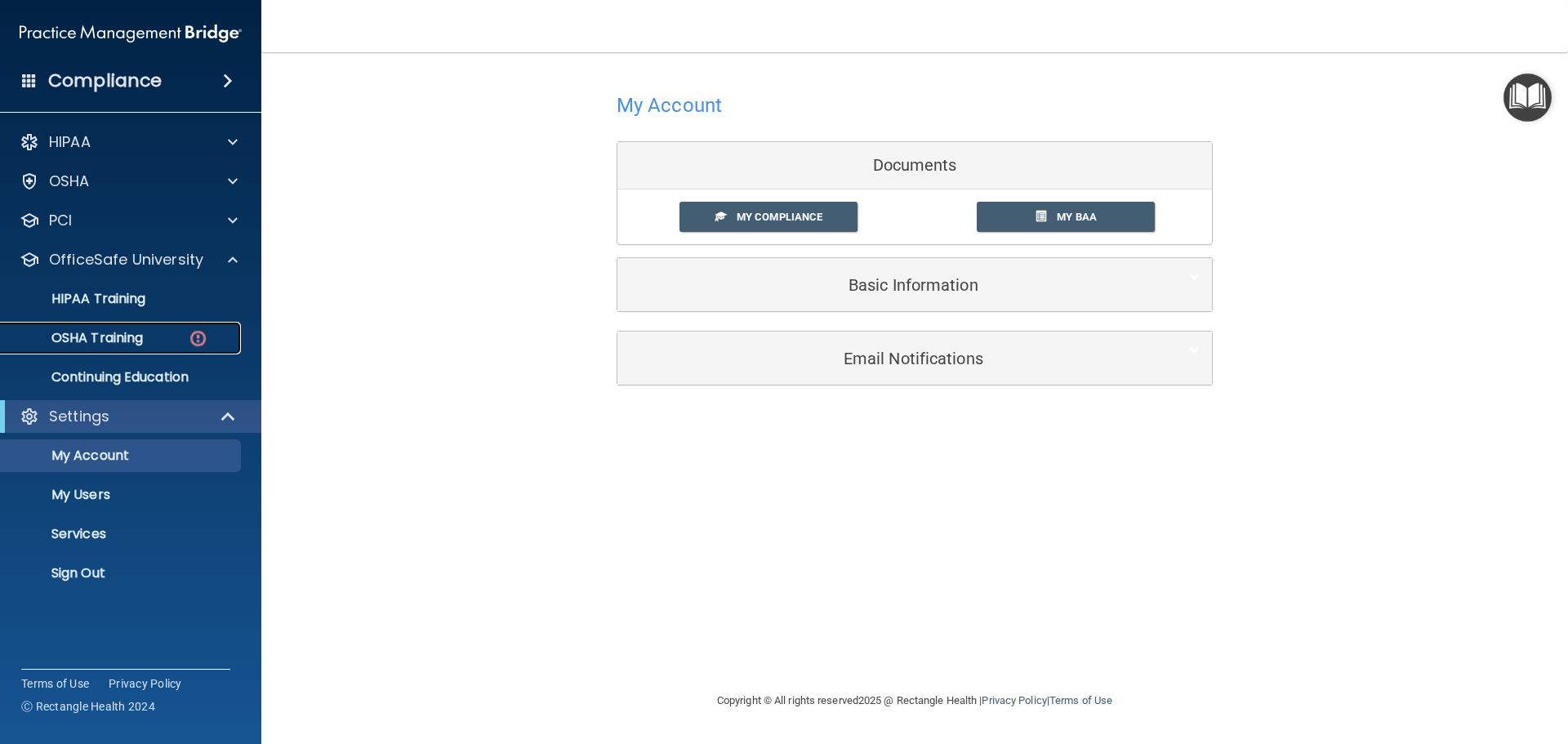
click at [131, 340] on p "OSHA Training" at bounding box center [76, 337] width 132 height 17
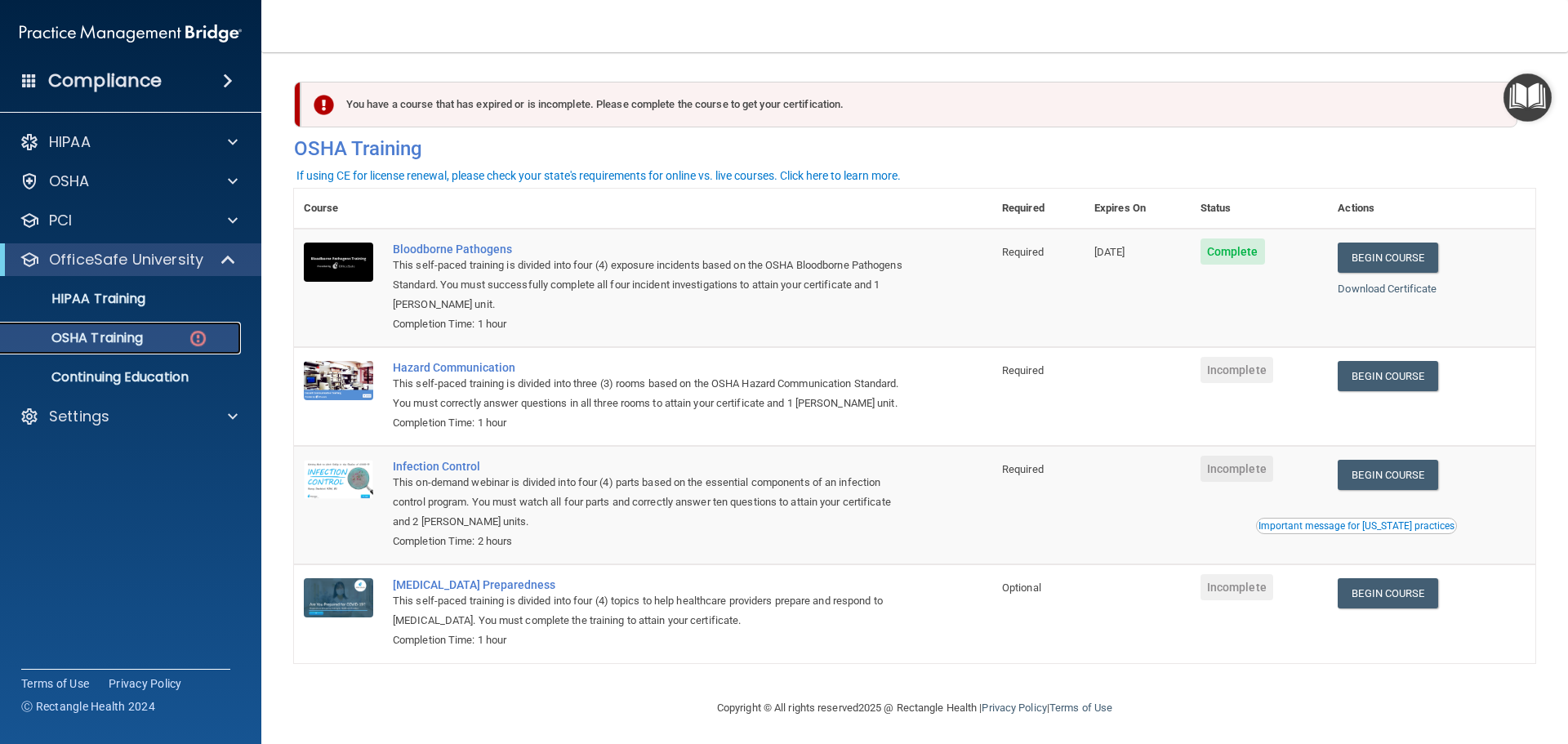
scroll to position [26, 0]
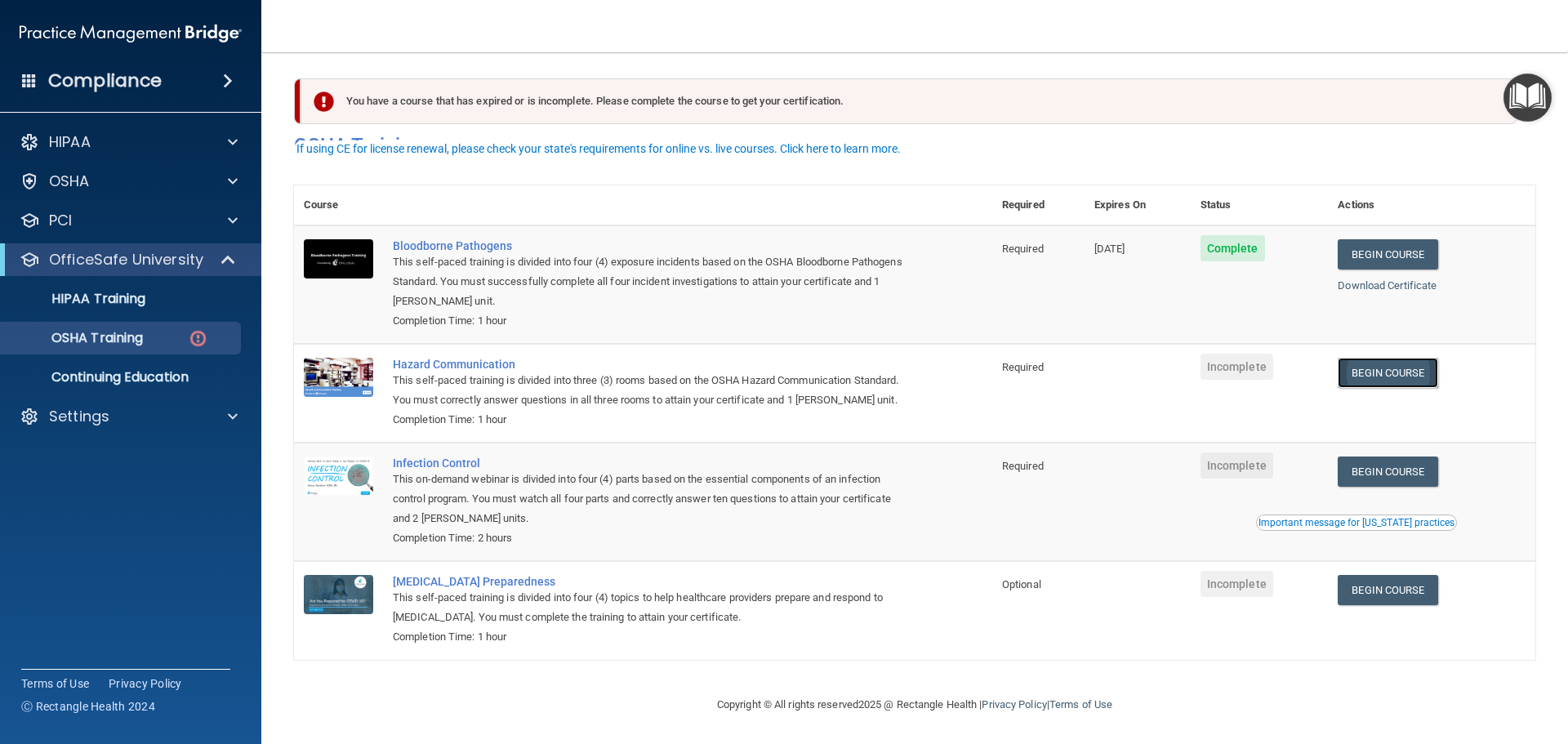
click at [1393, 358] on link "Begin Course" at bounding box center [1388, 372] width 100 height 30
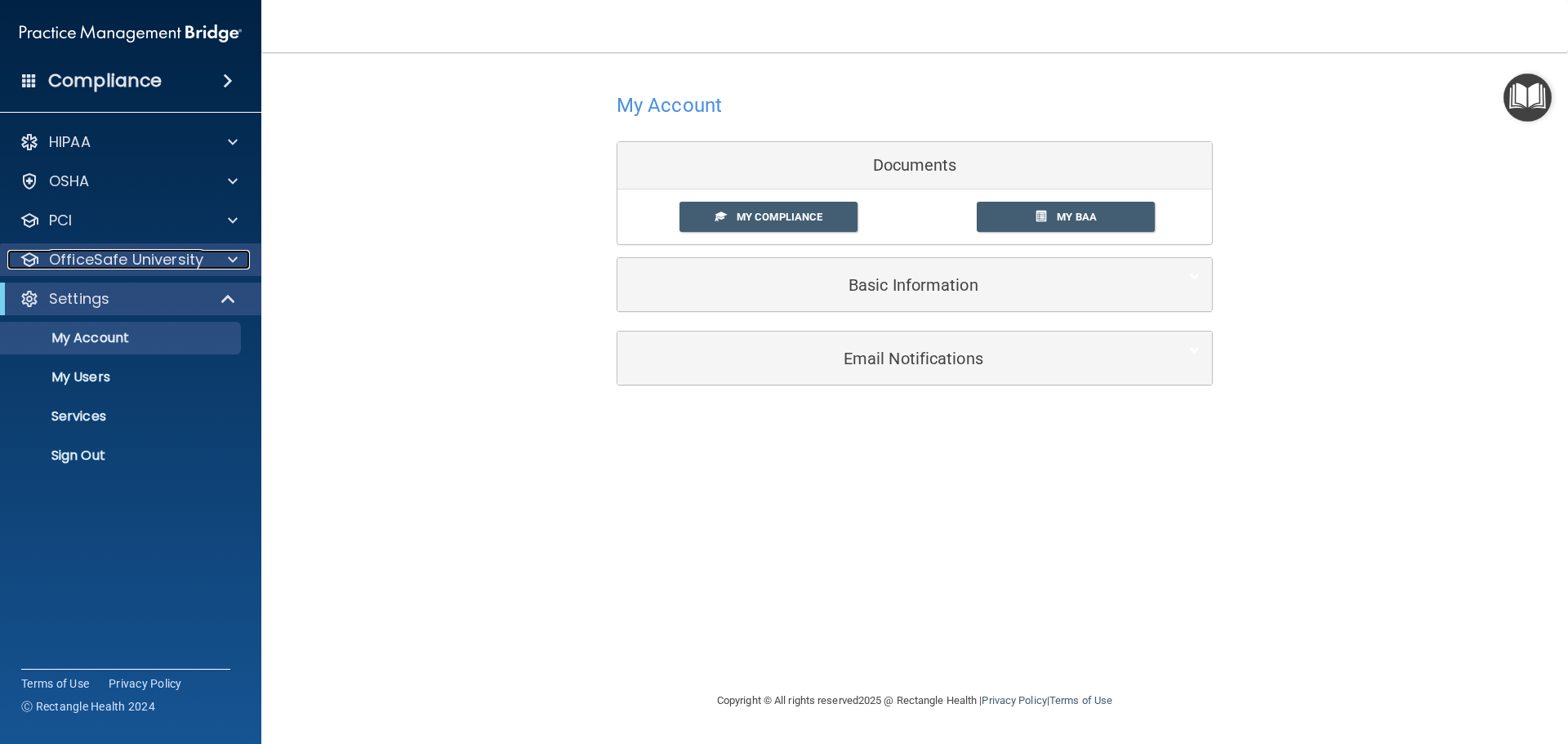
click at [194, 256] on p "OfficeSafe University" at bounding box center [126, 260] width 154 height 20
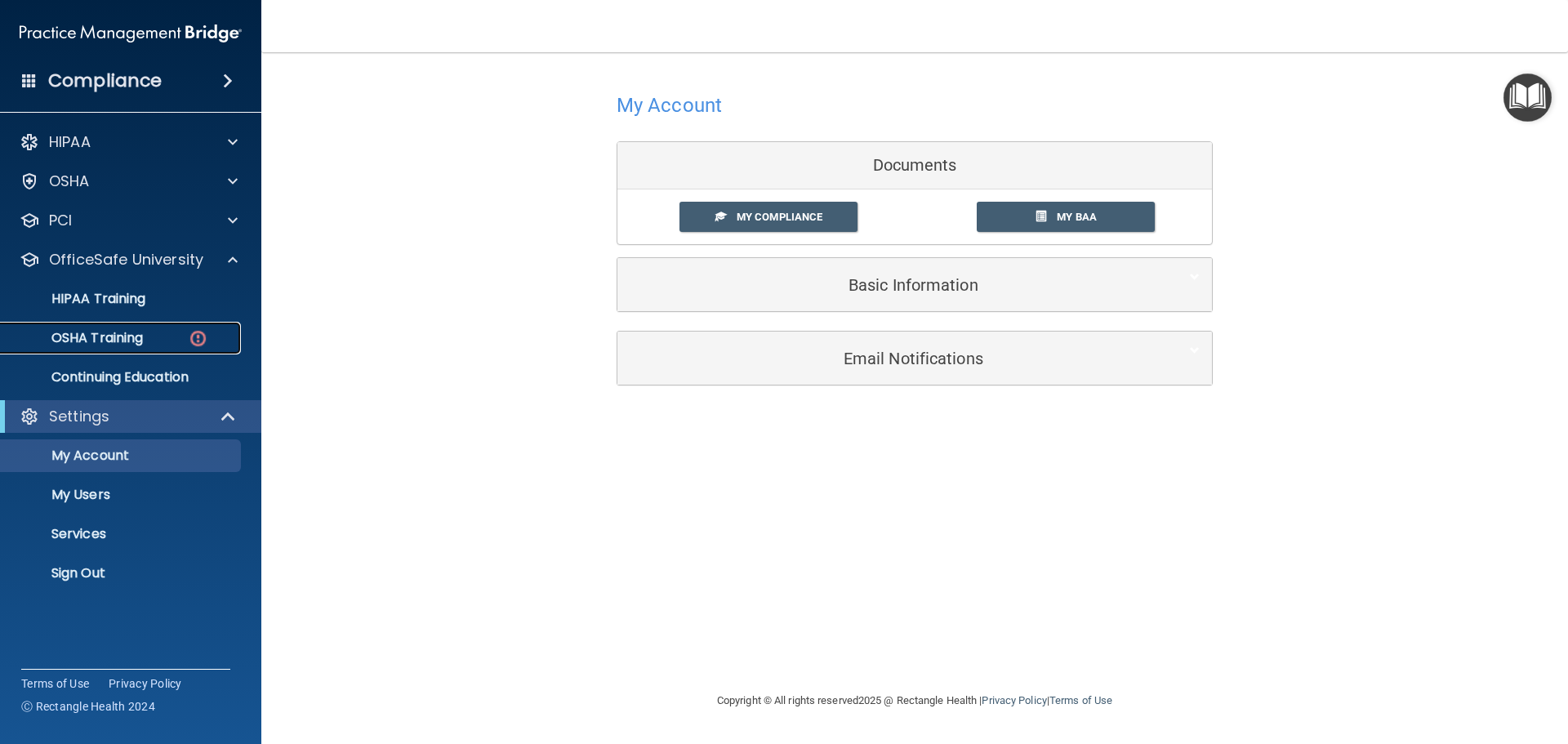
click at [104, 333] on p "OSHA Training" at bounding box center [76, 337] width 132 height 17
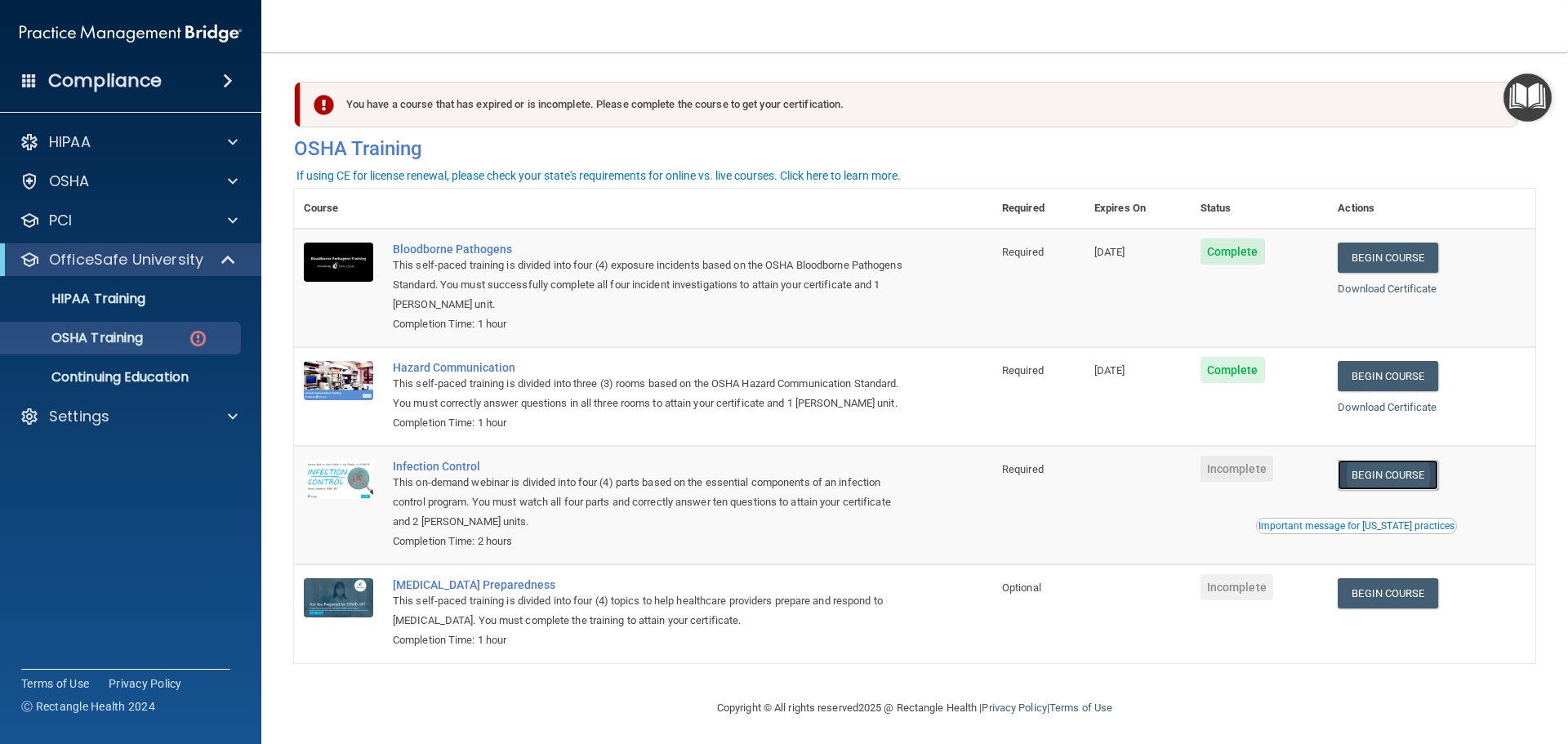
click at [1382, 490] on link "Begin Course" at bounding box center [1388, 474] width 100 height 30
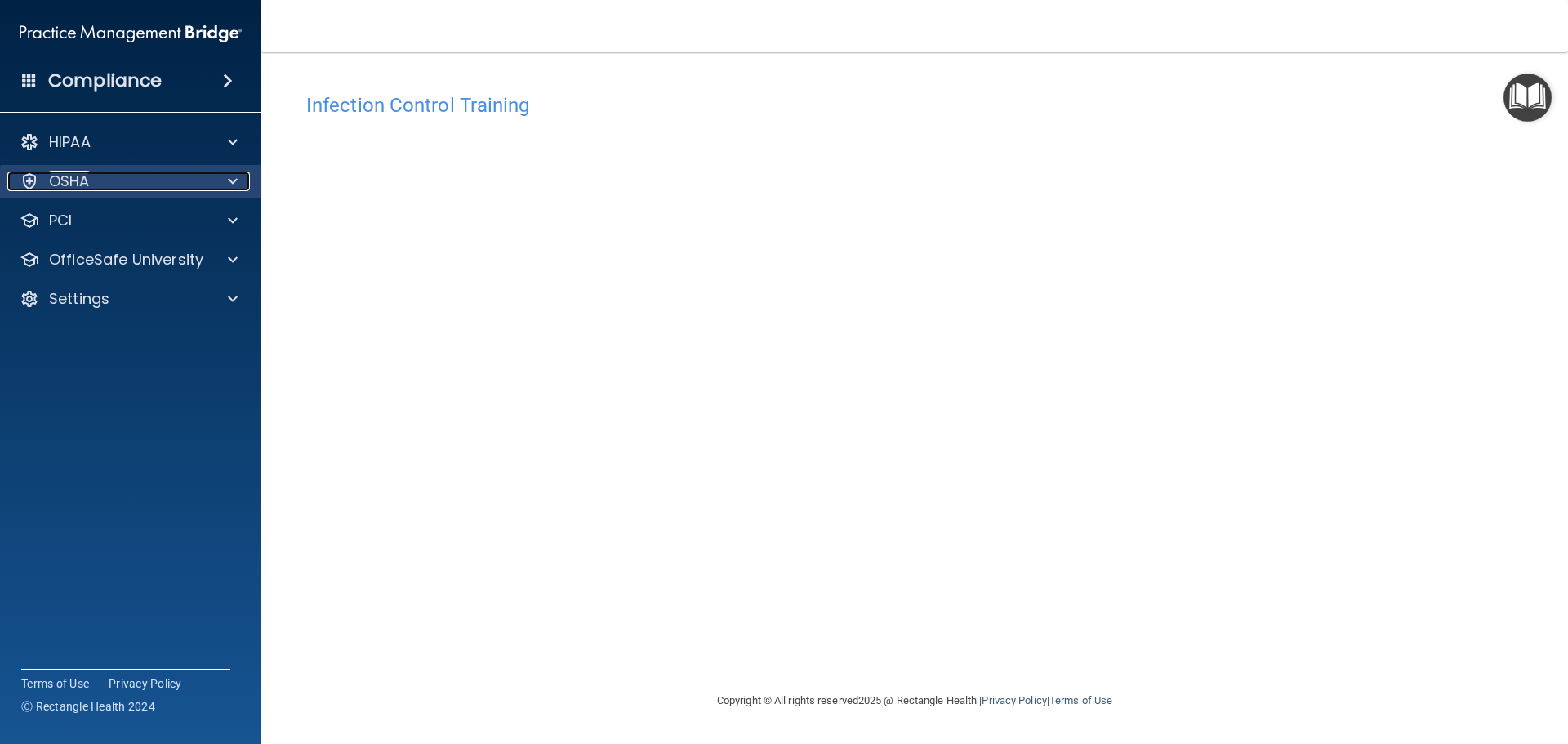
click at [152, 181] on div "OSHA" at bounding box center [108, 181] width 203 height 20
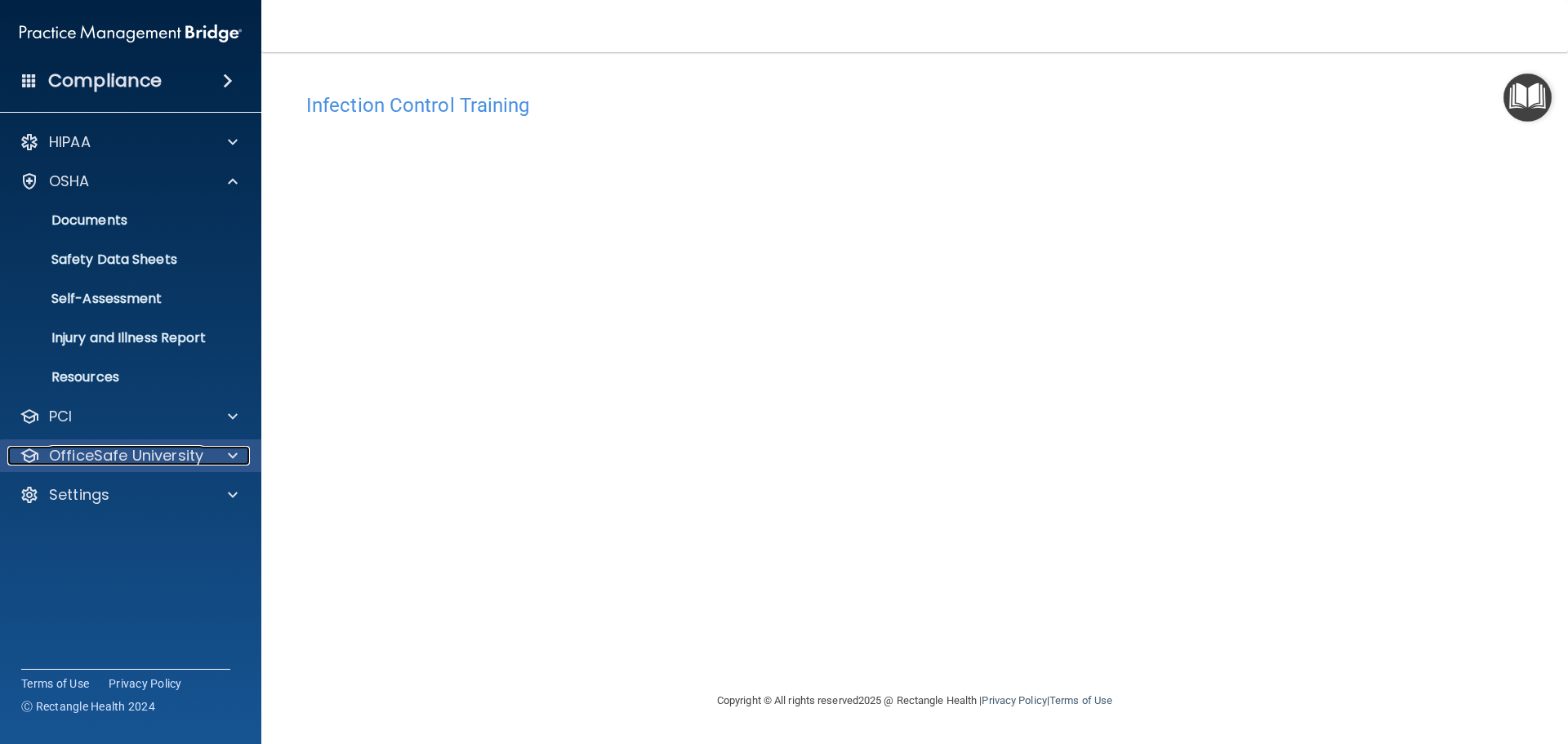
click at [119, 456] on p "OfficeSafe University" at bounding box center [126, 456] width 154 height 20
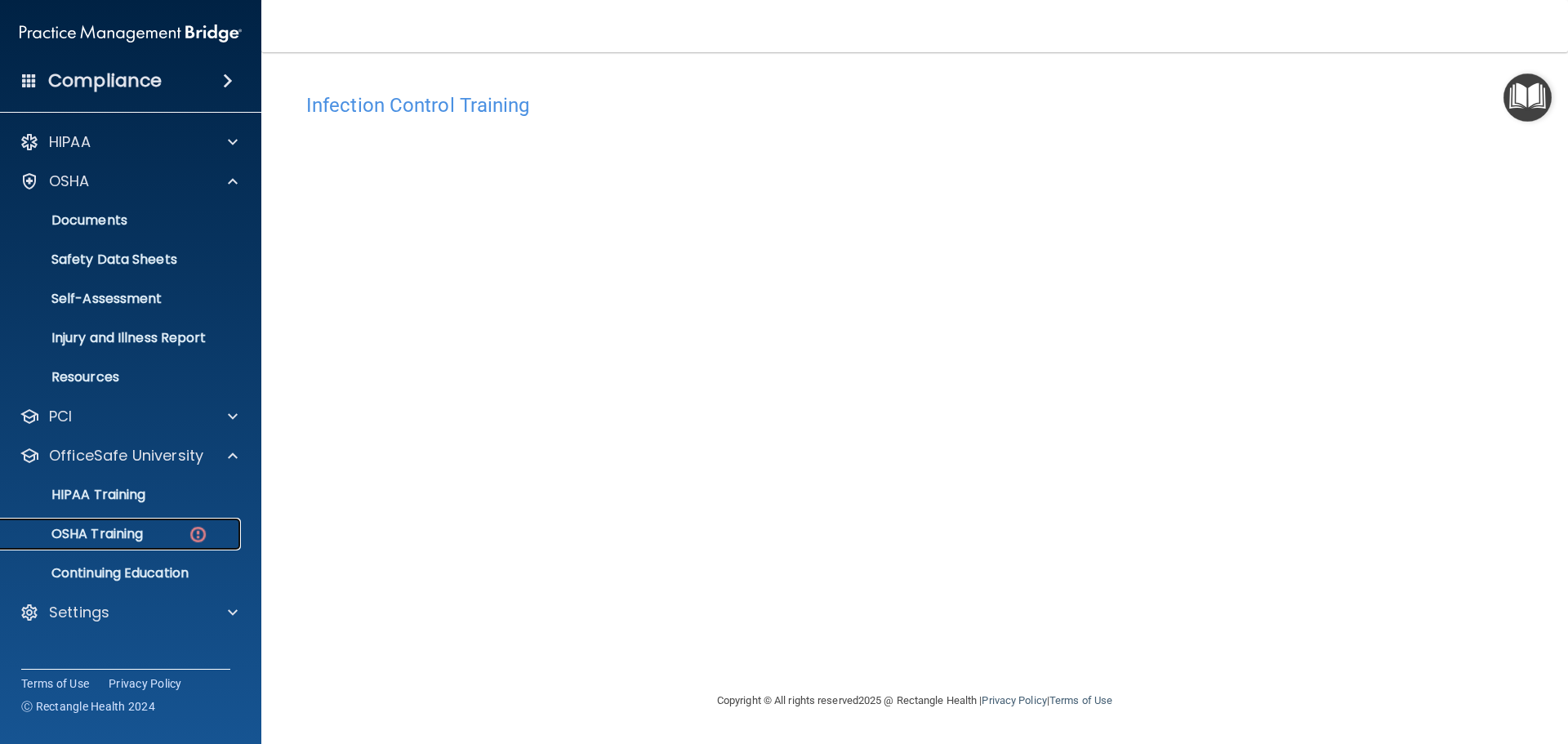
click at [90, 529] on p "OSHA Training" at bounding box center [76, 533] width 132 height 17
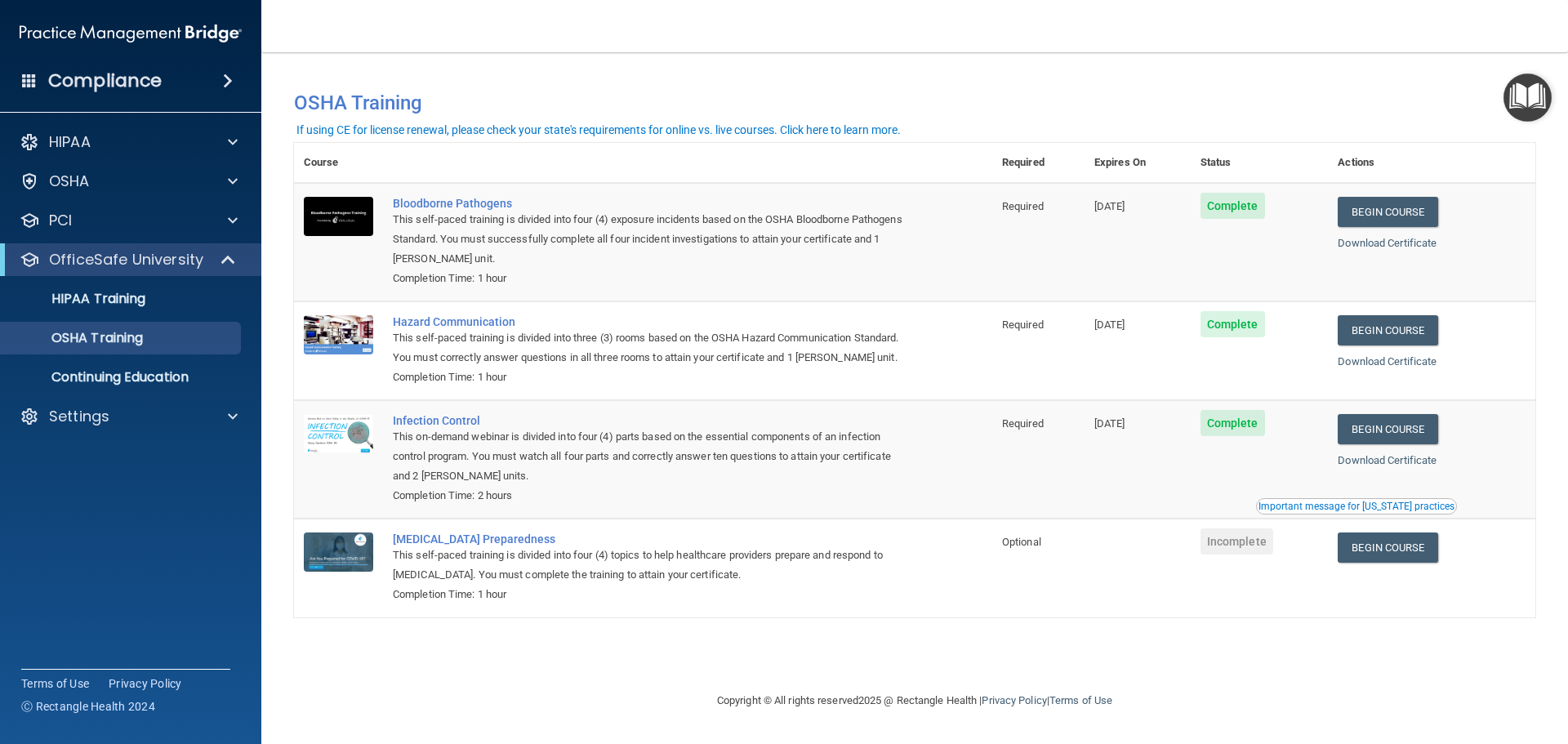
click at [1435, 570] on td "Begin Course Download Certificate" at bounding box center [1431, 568] width 207 height 98
click at [1430, 547] on link "Begin Course" at bounding box center [1388, 547] width 100 height 30
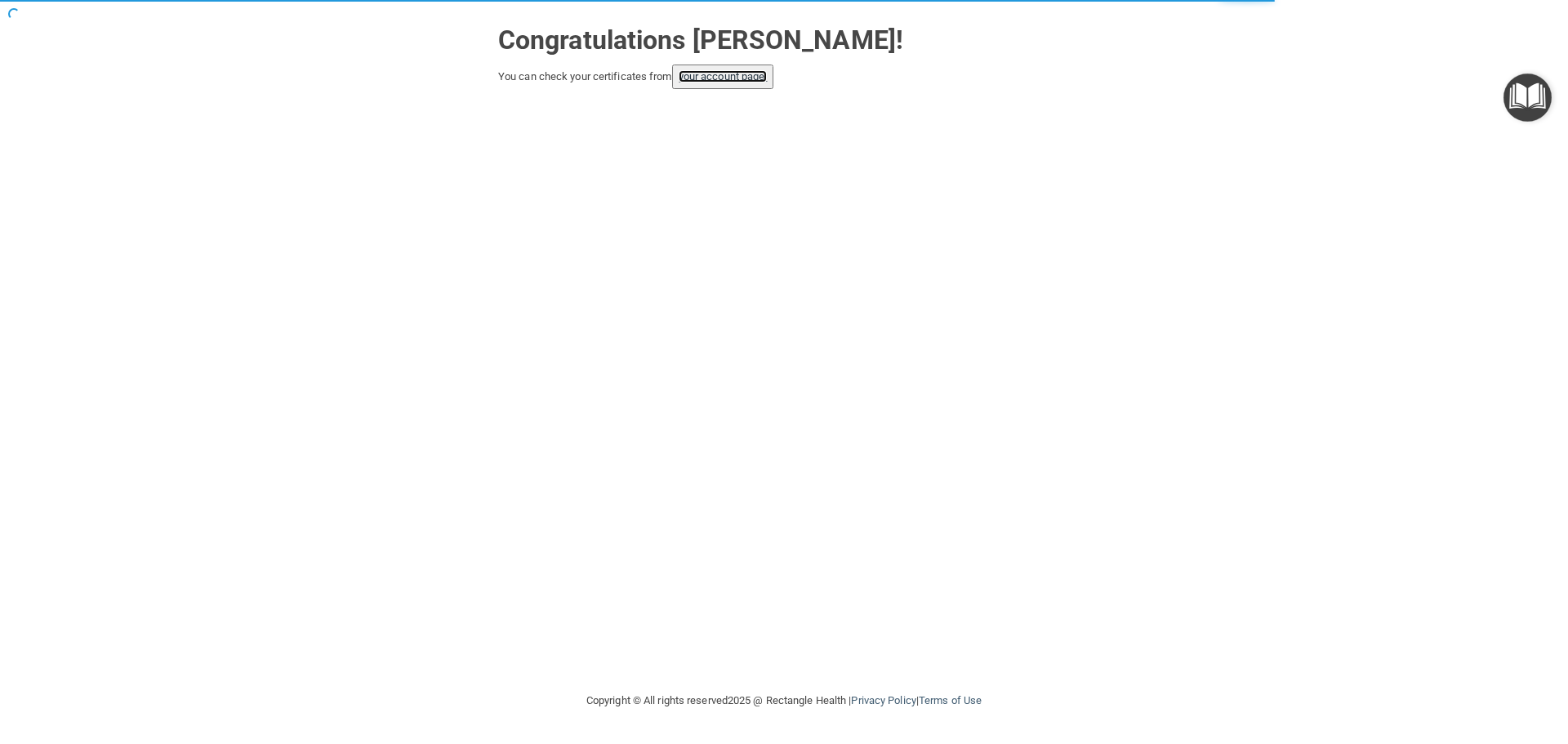
drag, startPoint x: 737, startPoint y: 72, endPoint x: 681, endPoint y: 65, distance: 56.4
click at [737, 72] on link "your account page!" at bounding box center [723, 76] width 89 height 12
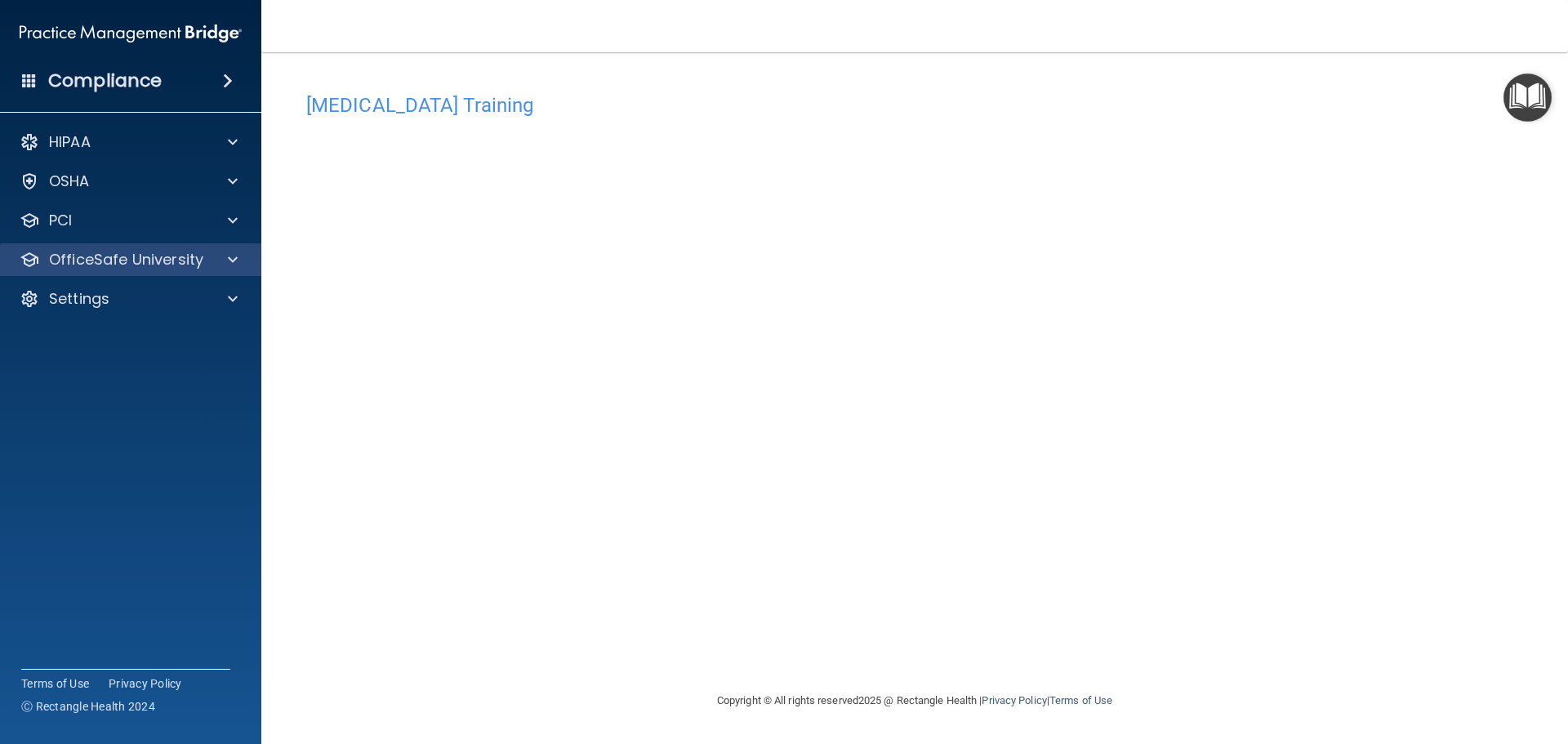
click at [169, 246] on div "OfficeSafe University" at bounding box center [130, 259] width 262 height 32
click at [239, 264] on div at bounding box center [230, 260] width 41 height 20
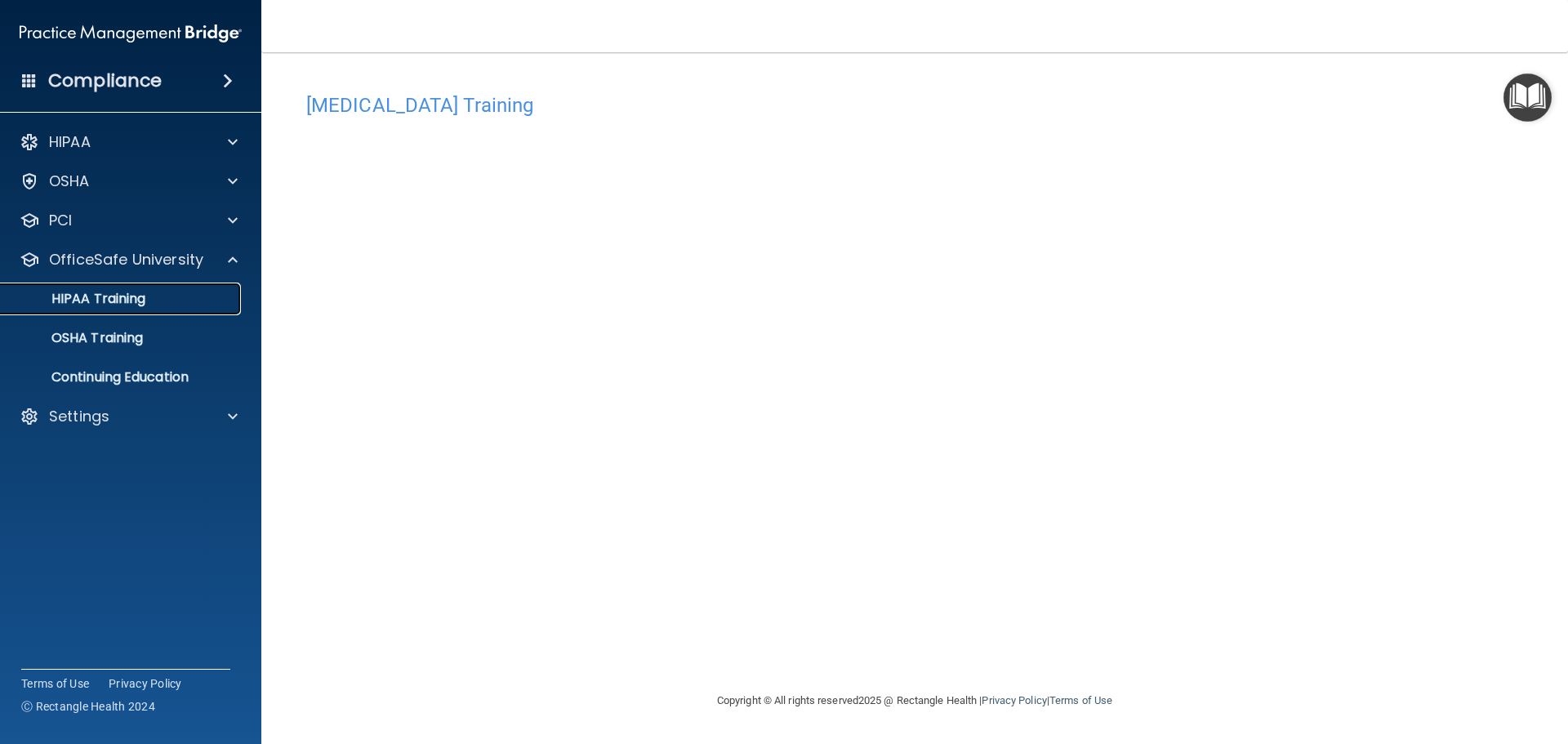
click at [110, 302] on p "HIPAA Training" at bounding box center [77, 298] width 134 height 17
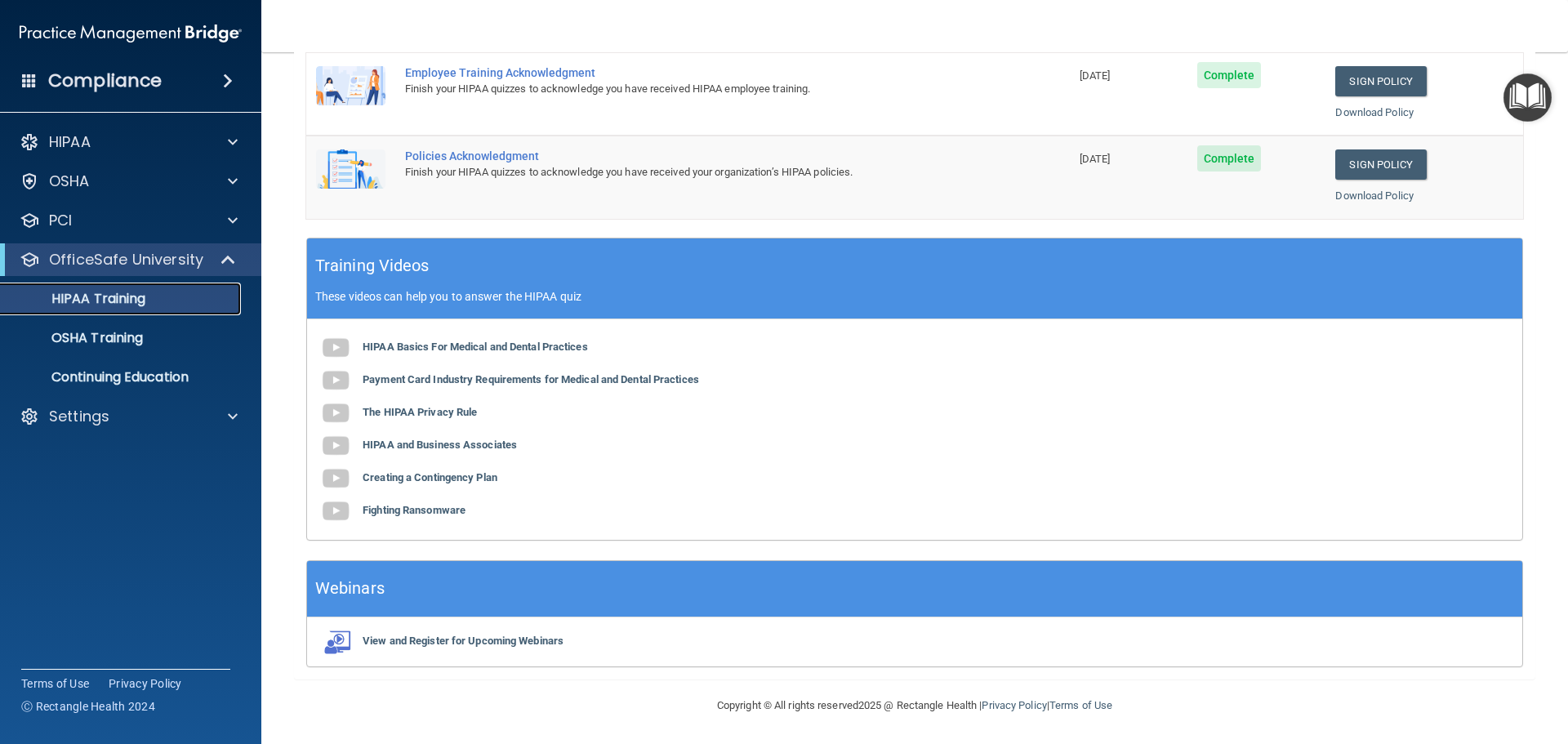
scroll to position [335, 0]
click at [119, 343] on p "OSHA Training" at bounding box center [76, 337] width 132 height 17
